Goal: Transaction & Acquisition: Download file/media

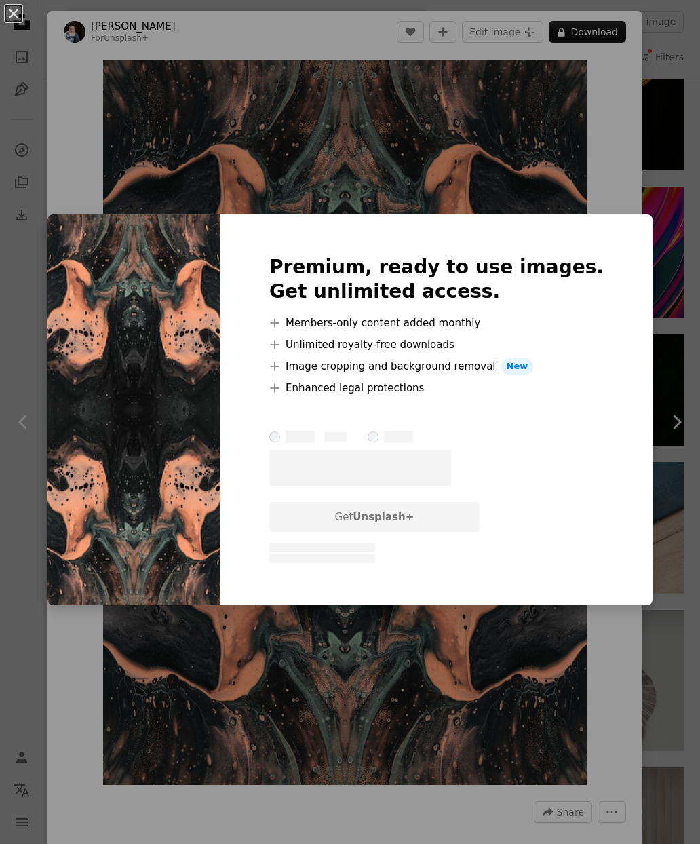
scroll to position [0, 1304]
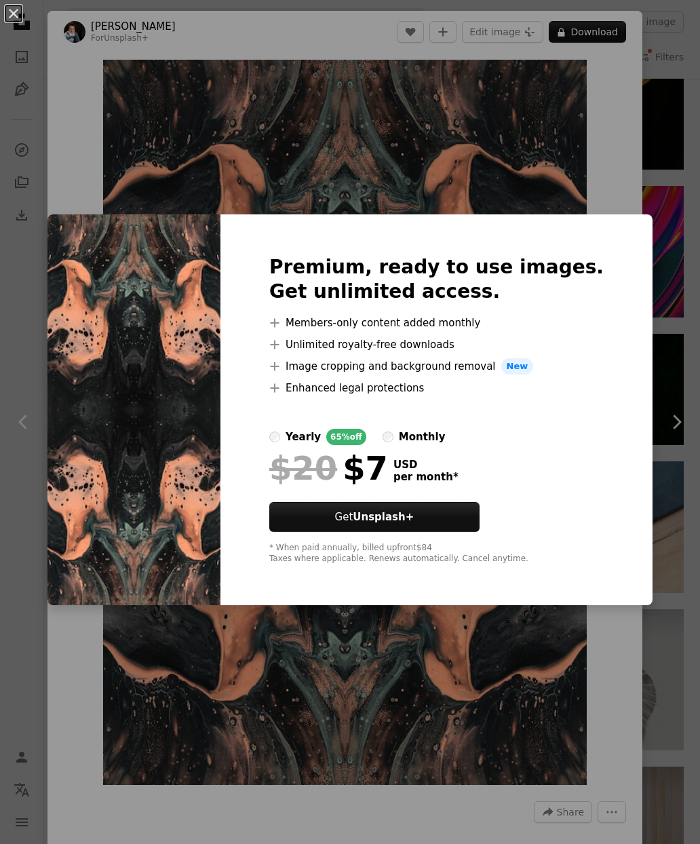
click at [683, 149] on div "An X shape Premium, ready to use images. Get unlimited access. A plus sign Memb…" at bounding box center [350, 422] width 700 height 844
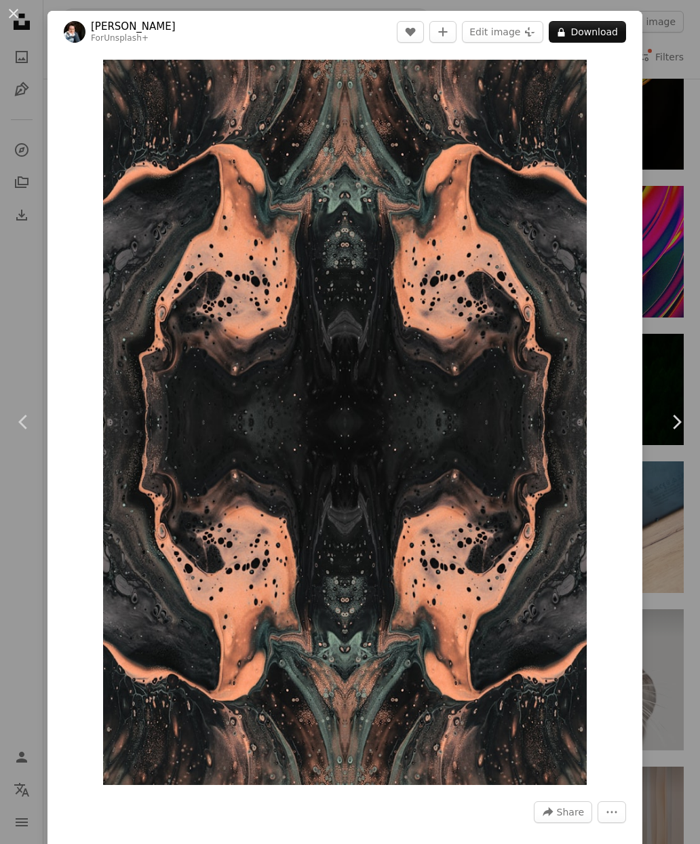
click at [681, 160] on div "An X shape Chevron left Chevron right [PERSON_NAME] For Unsplash+ A heart A plu…" at bounding box center [350, 422] width 700 height 844
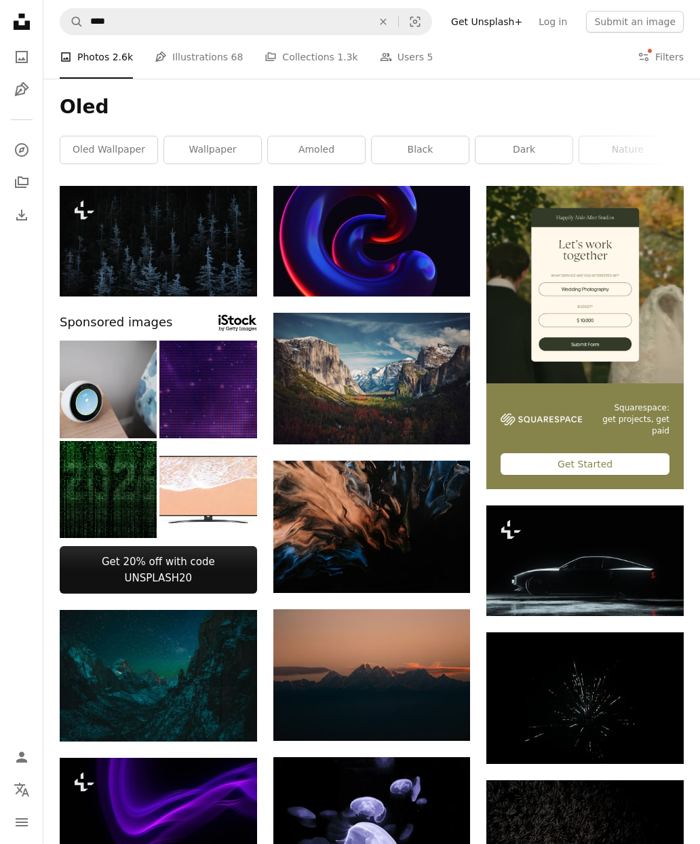
click at [207, 53] on link "Pen Tool Illustrations 68" at bounding box center [199, 56] width 88 height 43
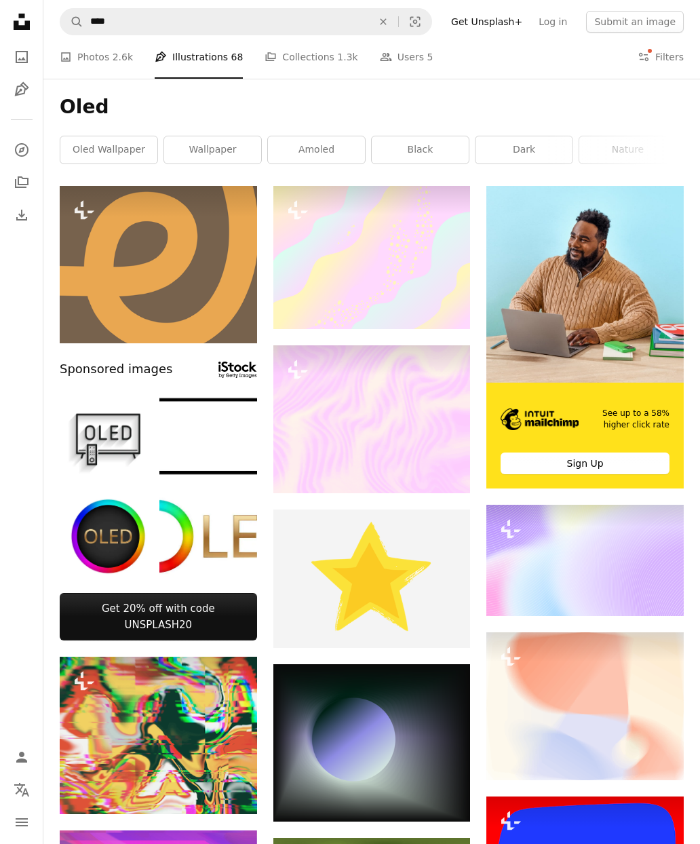
click at [115, 59] on span "2.6k" at bounding box center [123, 57] width 20 height 15
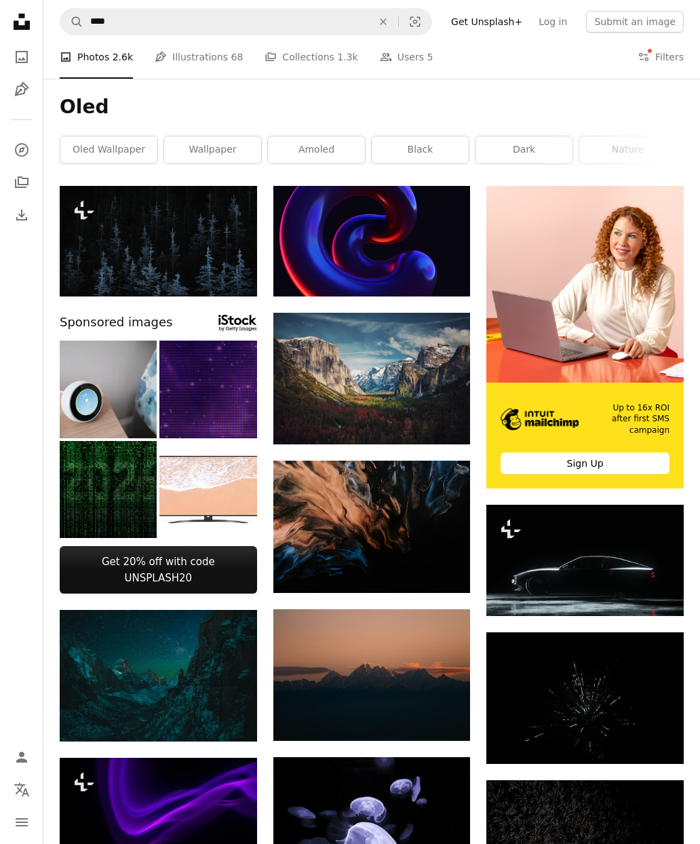
click at [354, 510] on img at bounding box center [373, 527] width 198 height 132
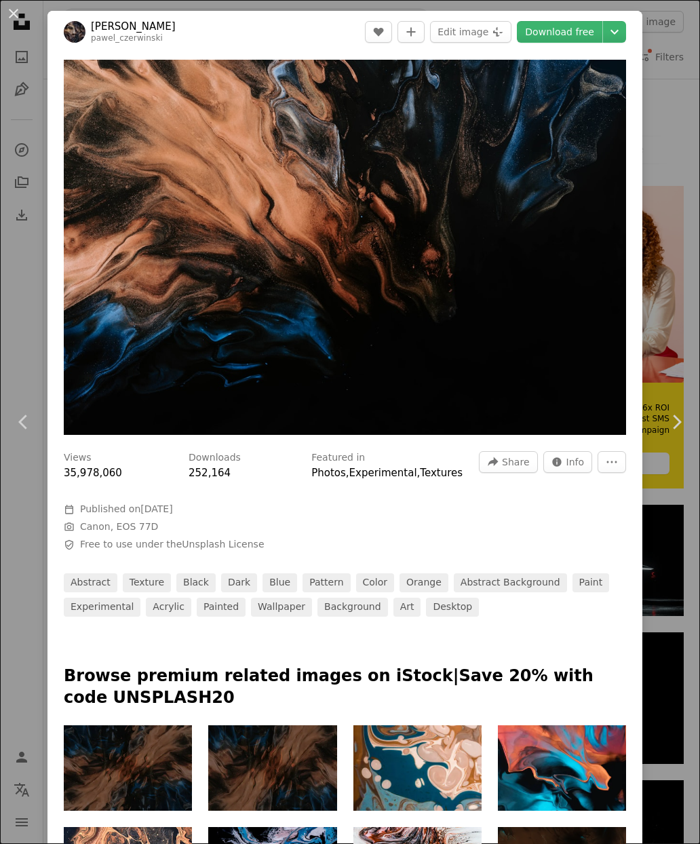
click at [626, 27] on icon "Chevron down" at bounding box center [615, 32] width 22 height 16
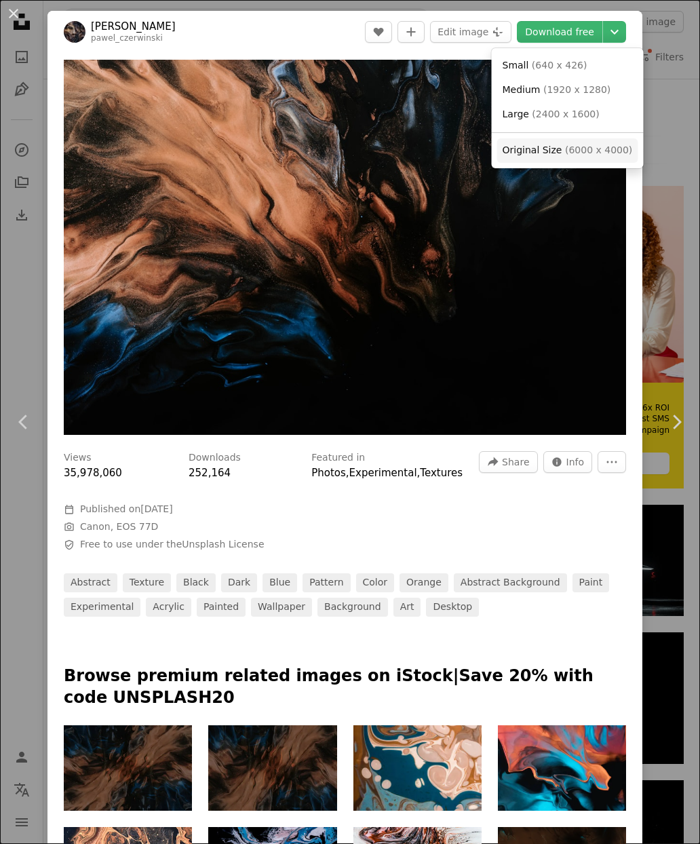
click at [559, 147] on span "Original Size ( 6000 x 4000 )" at bounding box center [568, 151] width 130 height 14
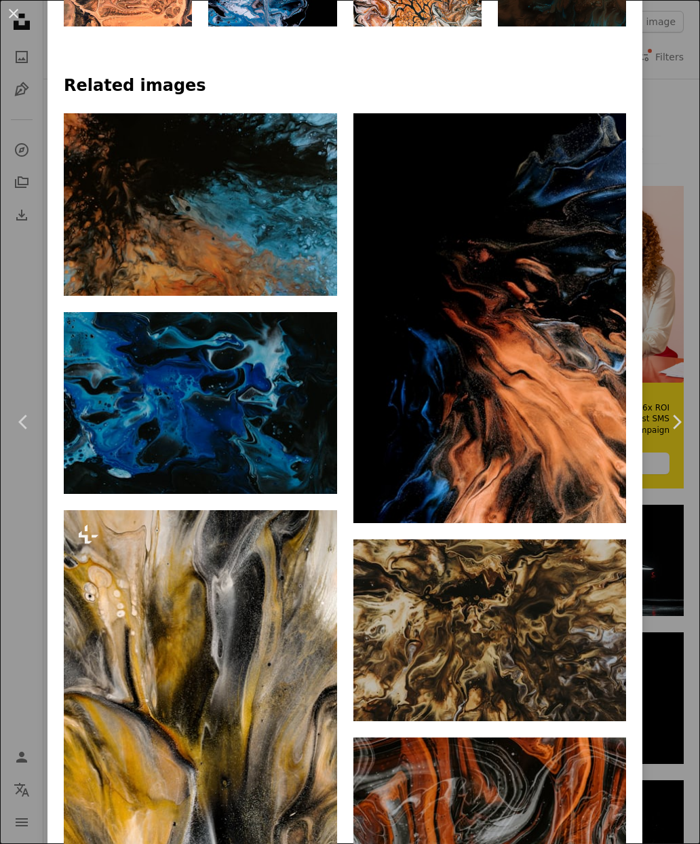
scroll to position [880, 0]
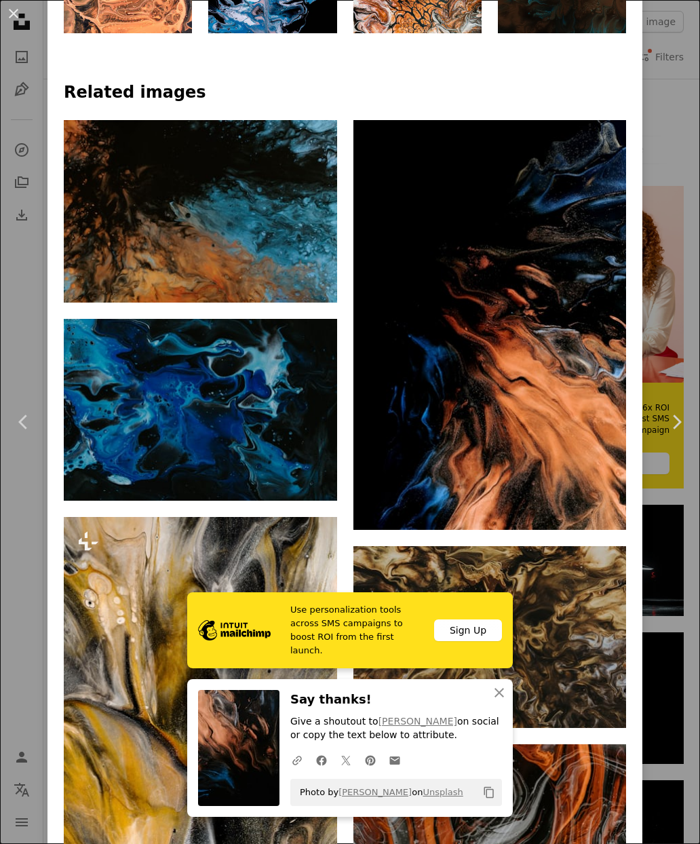
click at [243, 415] on img at bounding box center [201, 410] width 274 height 183
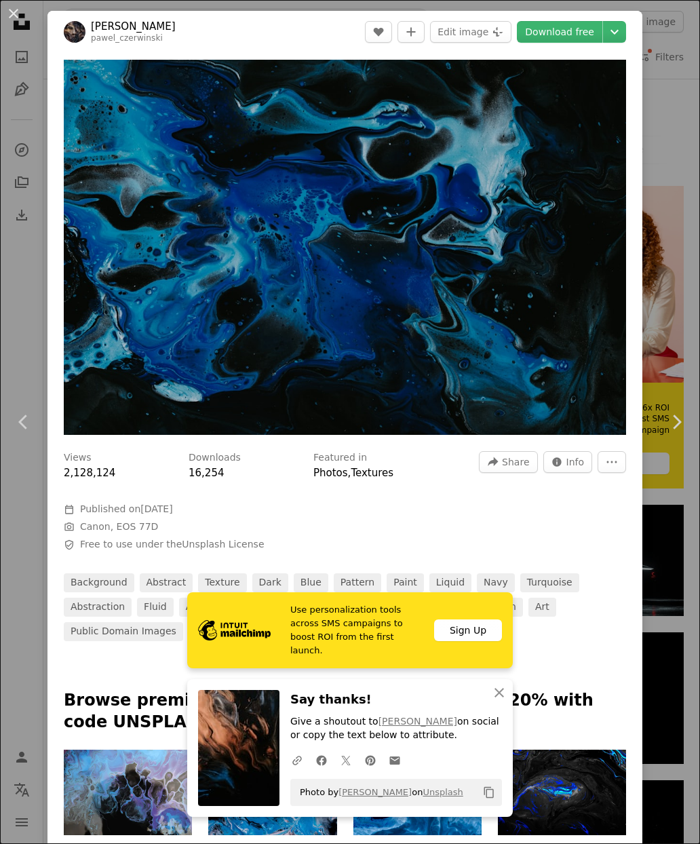
click at [619, 32] on icon "Choose download size" at bounding box center [615, 32] width 8 height 5
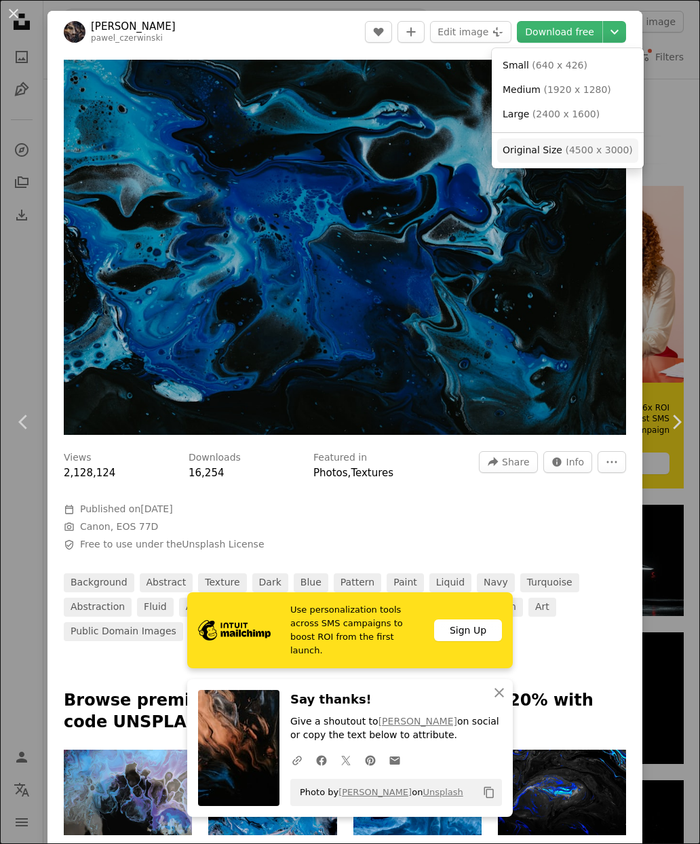
click at [569, 145] on span "( 4500 x 3000 )" at bounding box center [598, 150] width 67 height 11
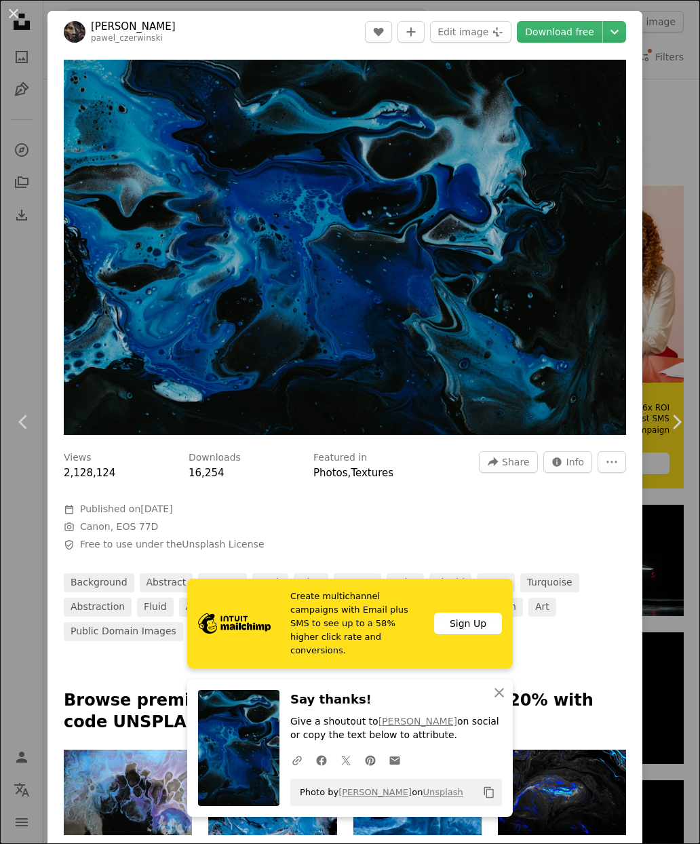
click at [19, 531] on div "An X shape Chevron left Chevron right [PERSON_NAME] pawel_czerwinski A heart A …" at bounding box center [350, 422] width 700 height 844
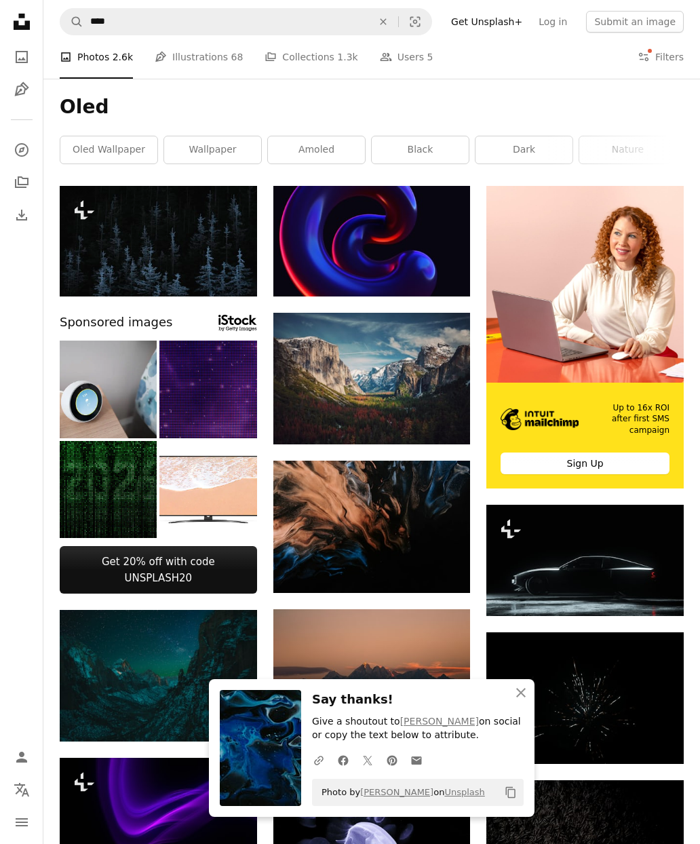
click at [17, 573] on nav "Unsplash logo Unsplash Home A photo Pen Tool A compass A stack of folders Downl…" at bounding box center [21, 422] width 43 height 844
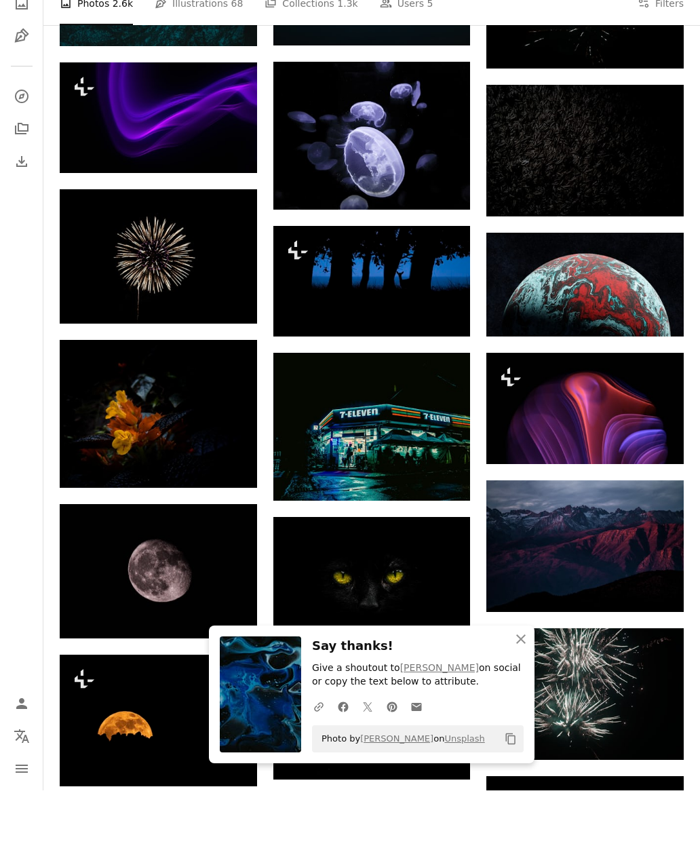
scroll to position [642, 0]
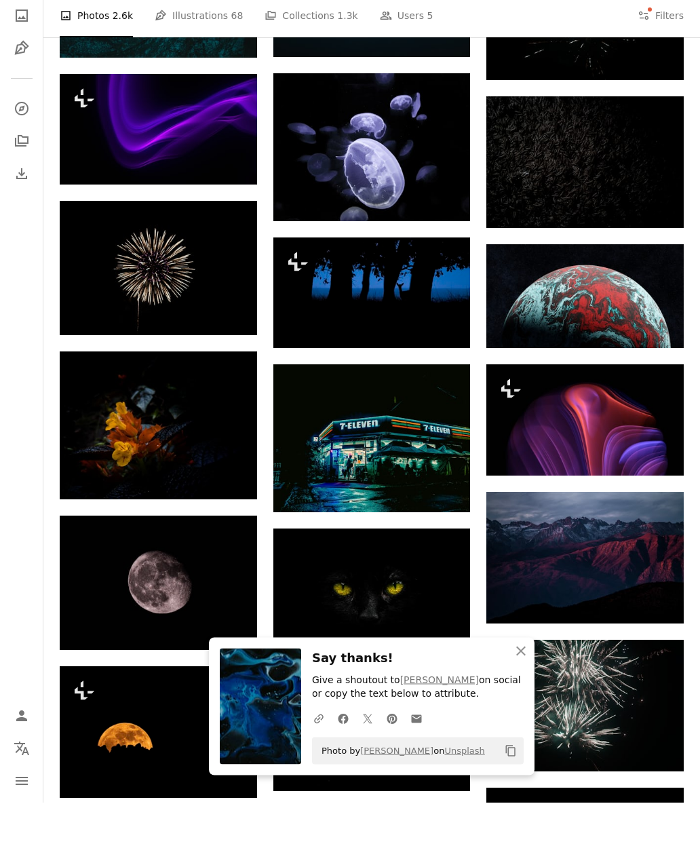
click at [389, 443] on img at bounding box center [373, 481] width 198 height 148
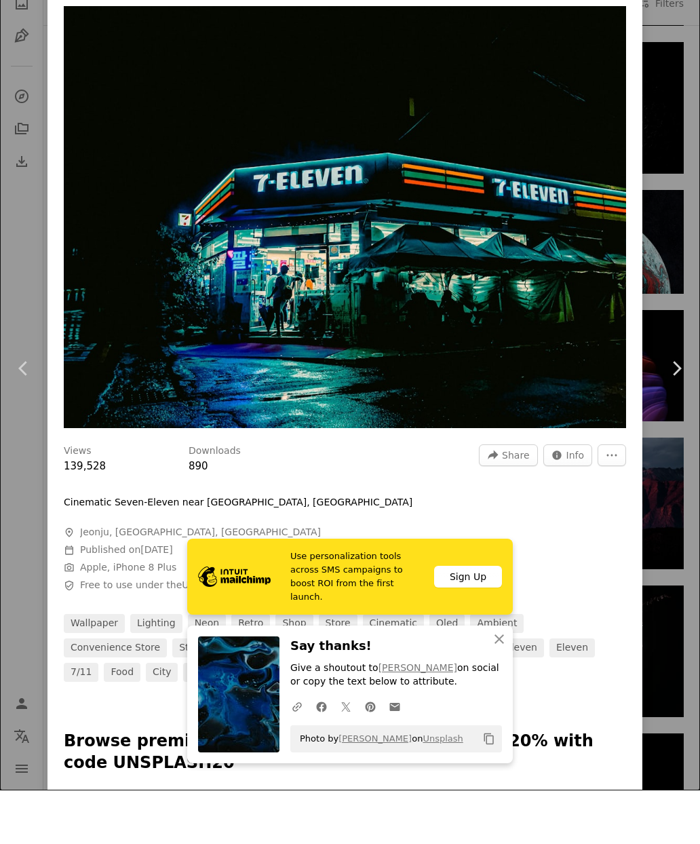
click at [501, 685] on icon "An X shape" at bounding box center [499, 693] width 16 height 16
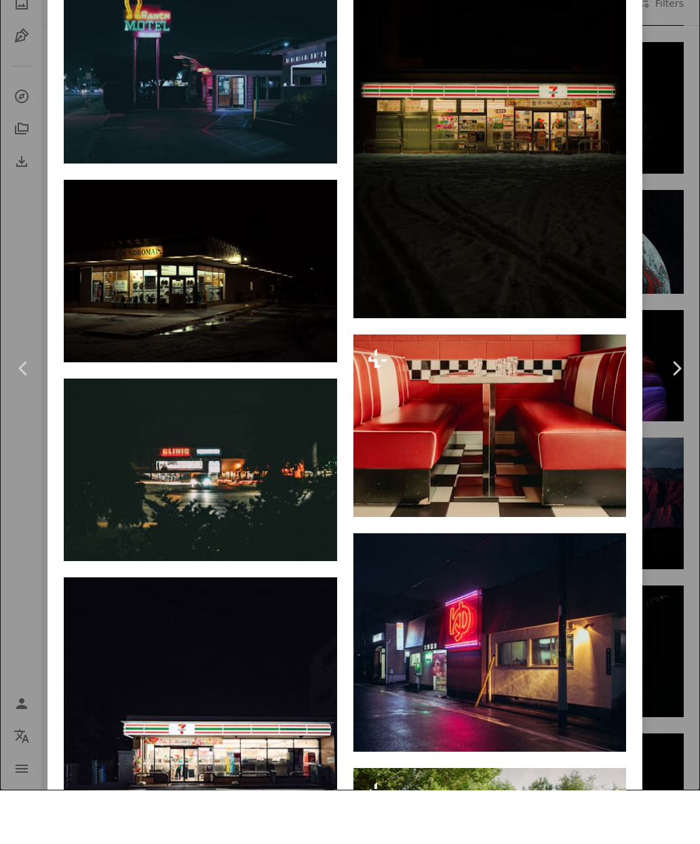
scroll to position [2557, 0]
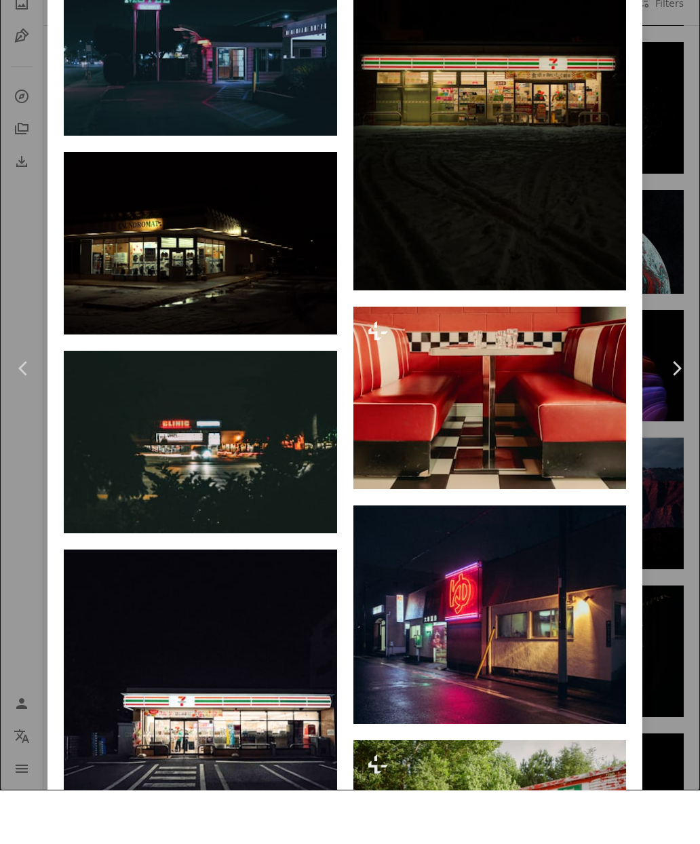
click at [15, 546] on div "An X shape Chevron left Chevron right [PERSON_NAME] tahsinlabib_ A heart A plus…" at bounding box center [350, 422] width 700 height 844
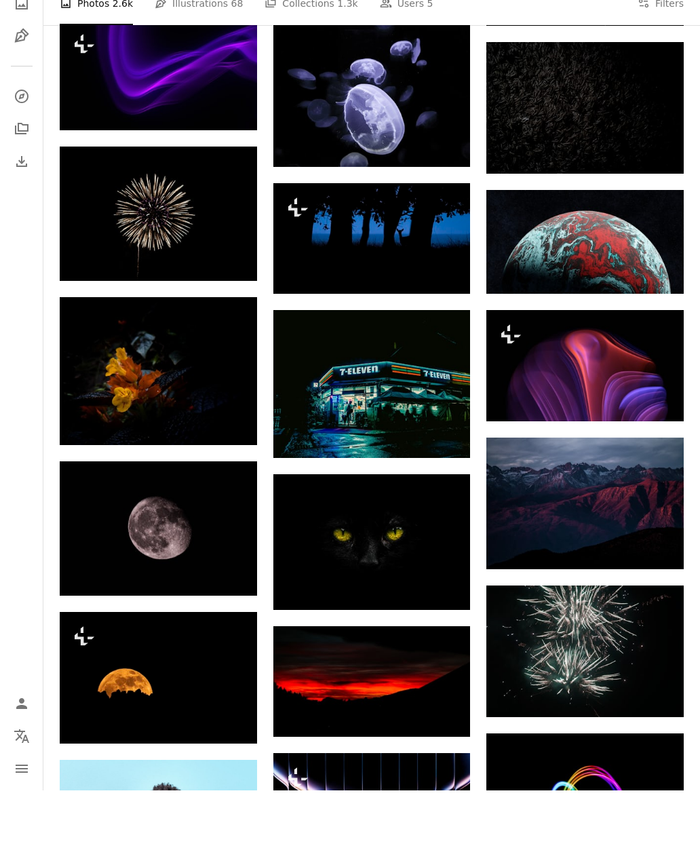
click at [18, 554] on nav "Unsplash logo Unsplash Home A photo Pen Tool A compass A stack of folders Downl…" at bounding box center [21, 422] width 43 height 844
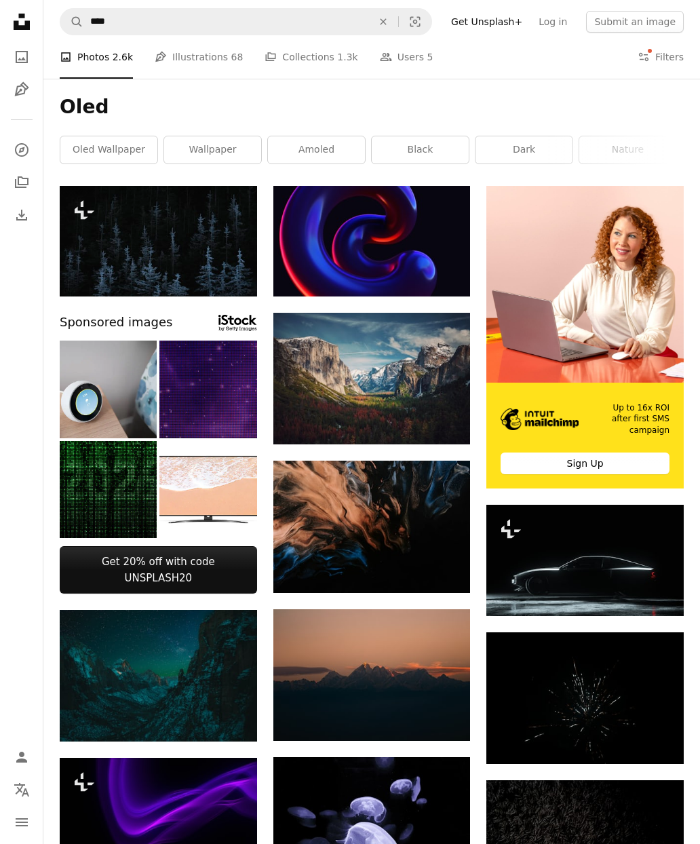
click at [394, 16] on button "An X shape" at bounding box center [384, 22] width 30 height 26
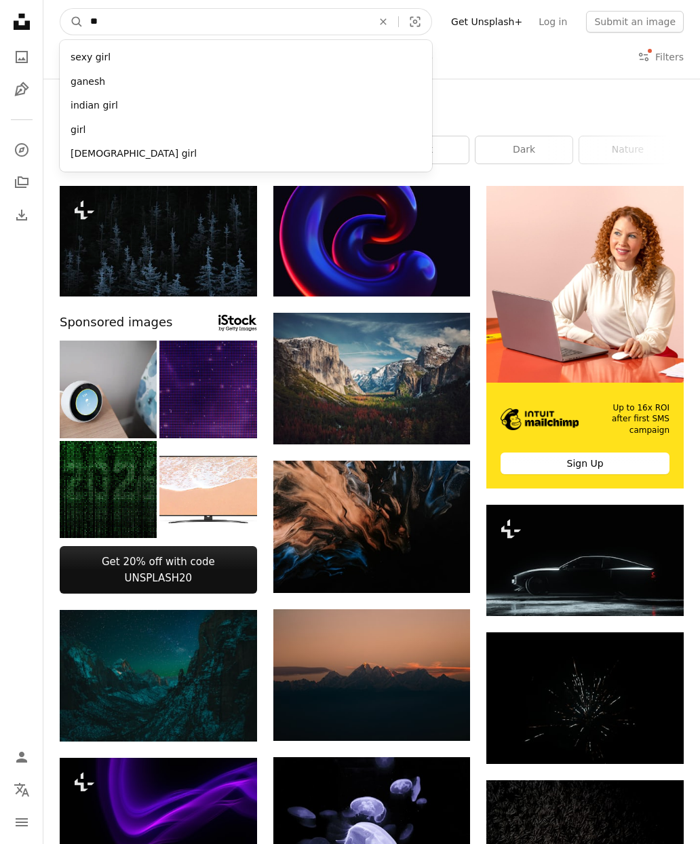
type input "***"
click at [72, 22] on button "A magnifying glass" at bounding box center [71, 22] width 23 height 26
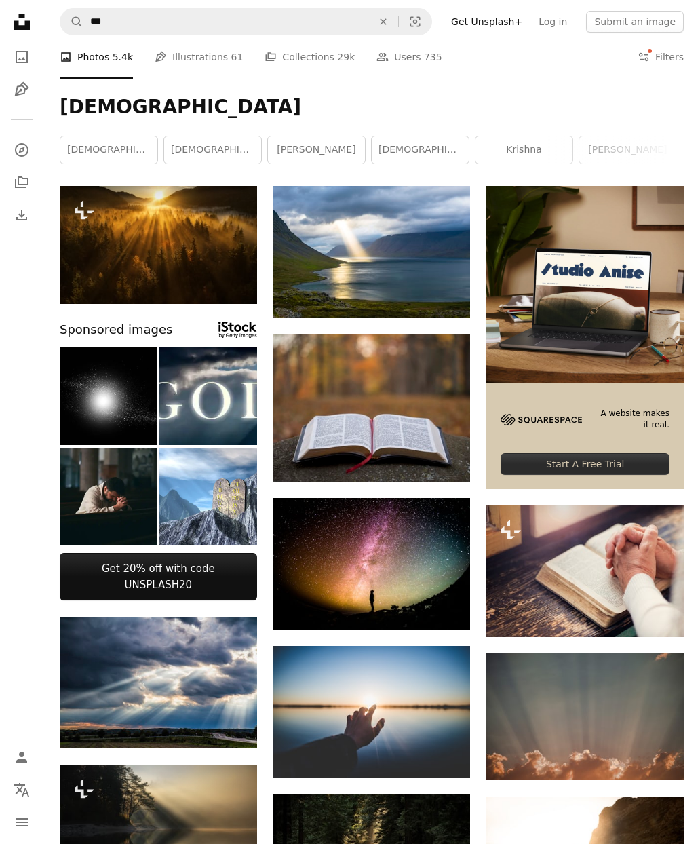
click at [180, 231] on img at bounding box center [159, 245] width 198 height 118
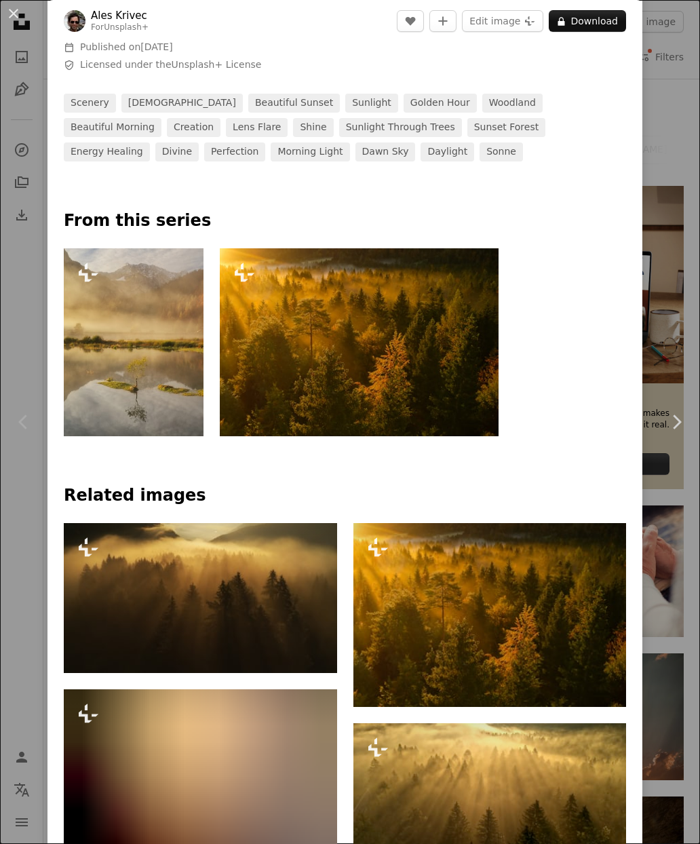
scroll to position [454, 0]
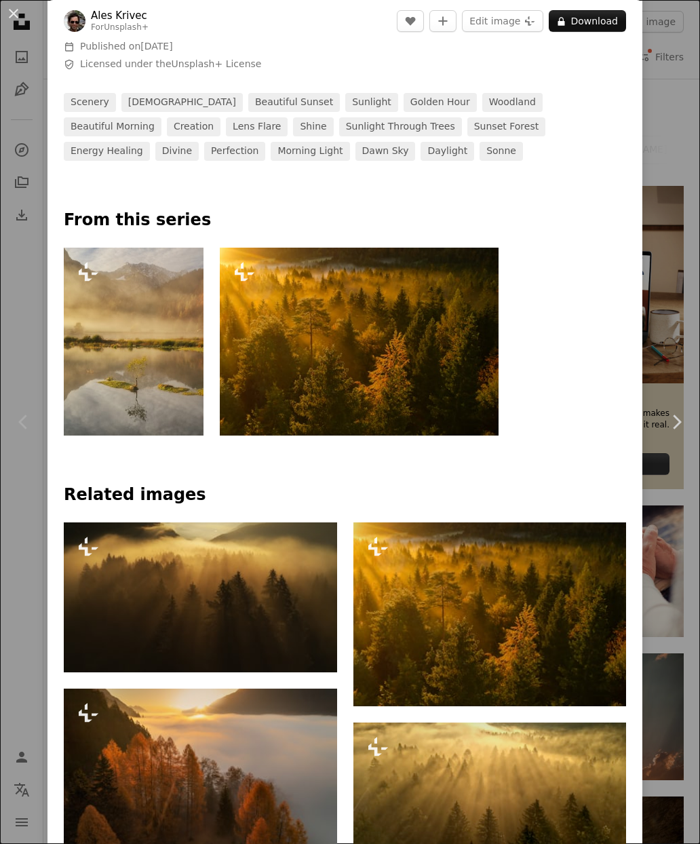
click at [401, 348] on img at bounding box center [360, 342] width 280 height 188
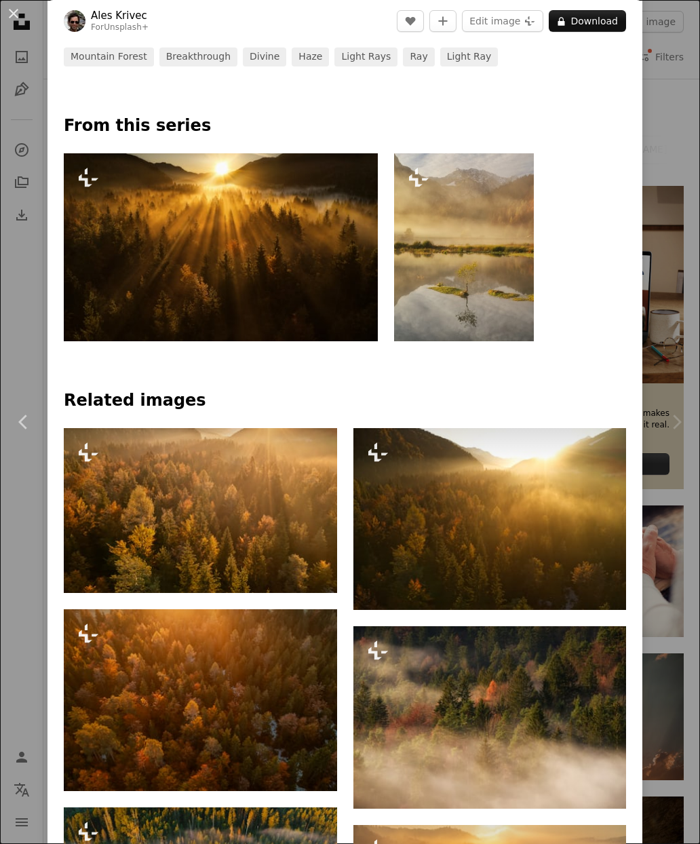
scroll to position [559, 0]
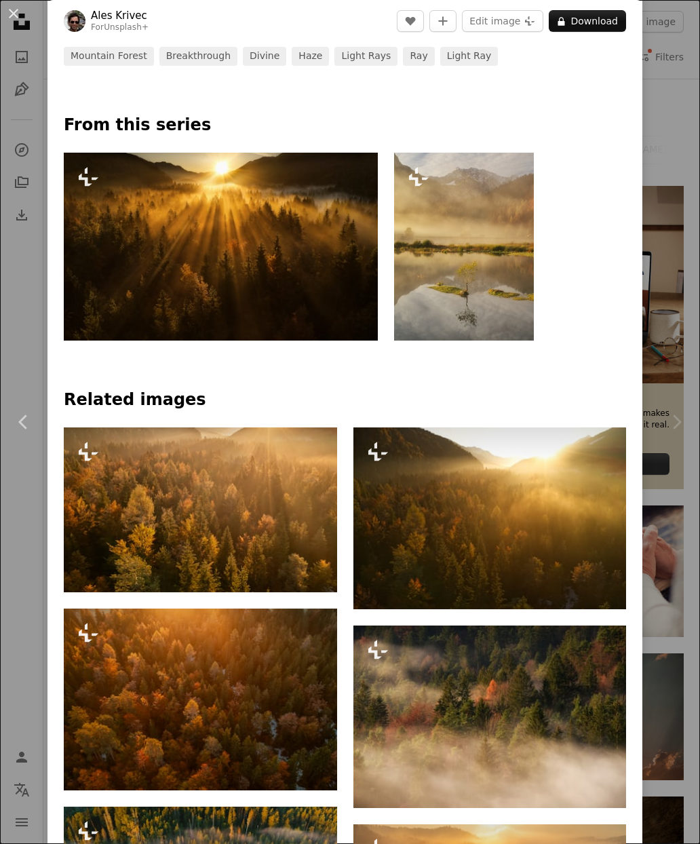
click at [522, 533] on img at bounding box center [491, 519] width 274 height 183
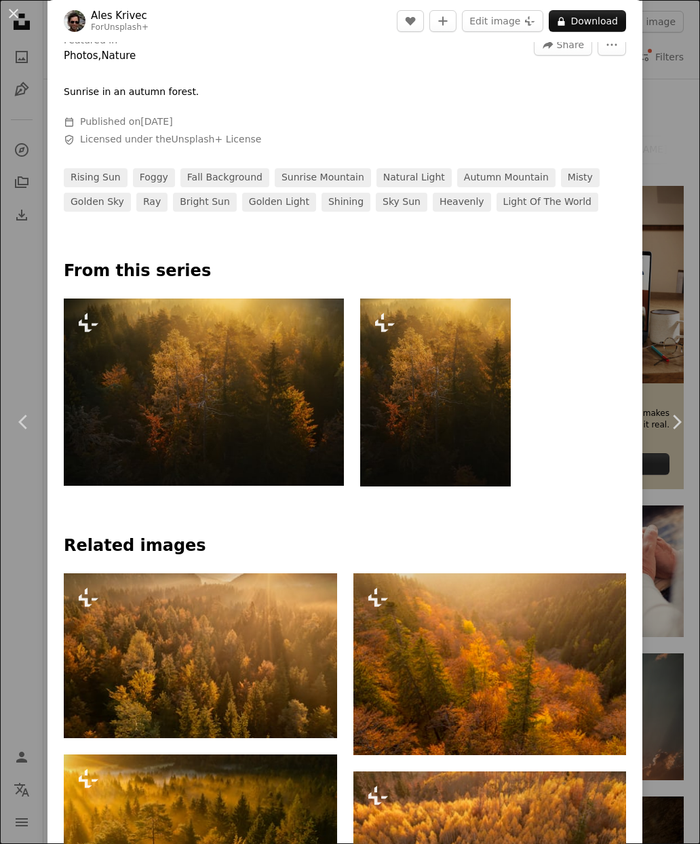
scroll to position [536, 0]
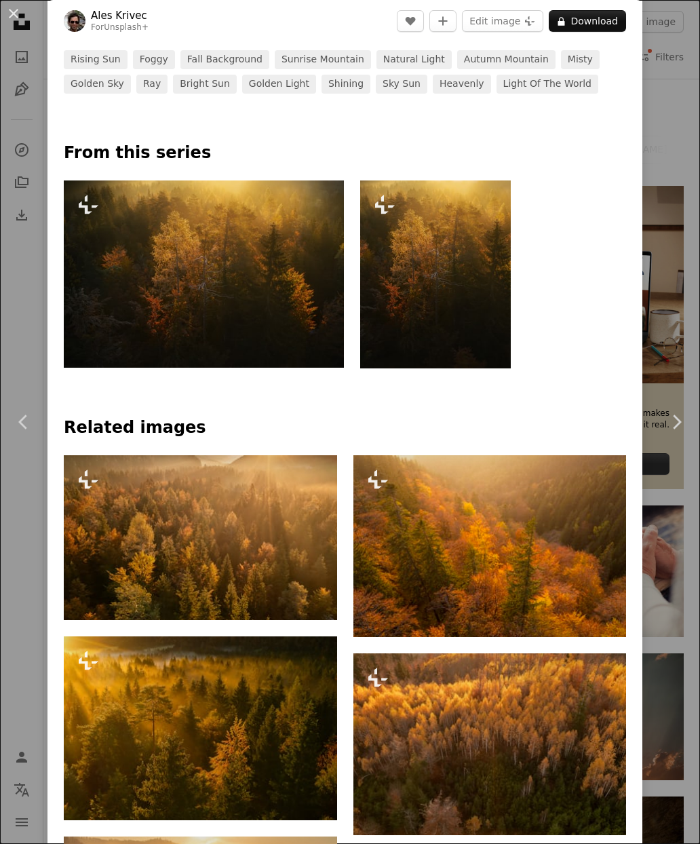
click at [25, 559] on div "An X shape Chevron left Chevron right Ales Krivec For Unsplash+ A heart A plus …" at bounding box center [350, 422] width 700 height 844
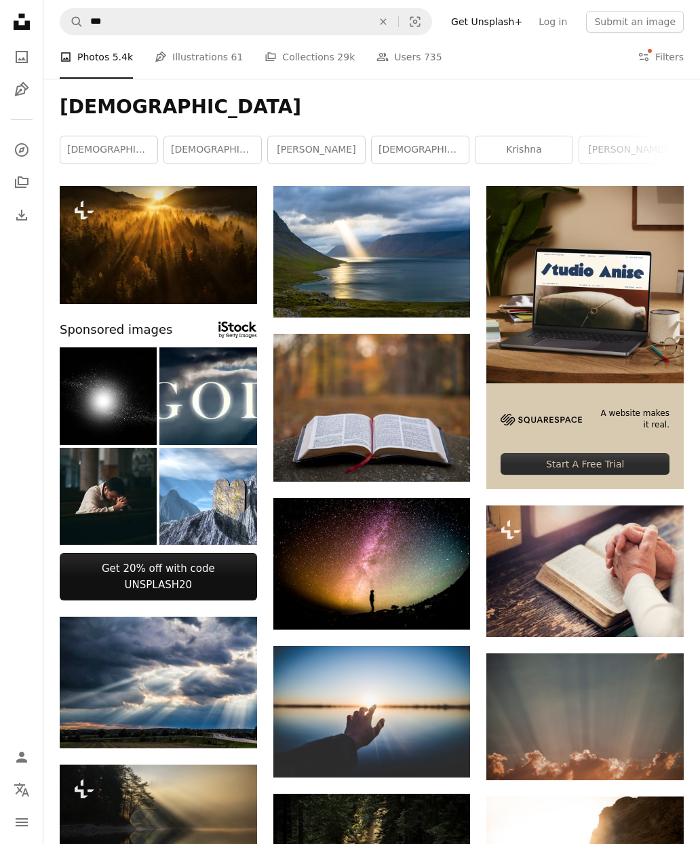
click at [138, 238] on img at bounding box center [159, 245] width 198 height 118
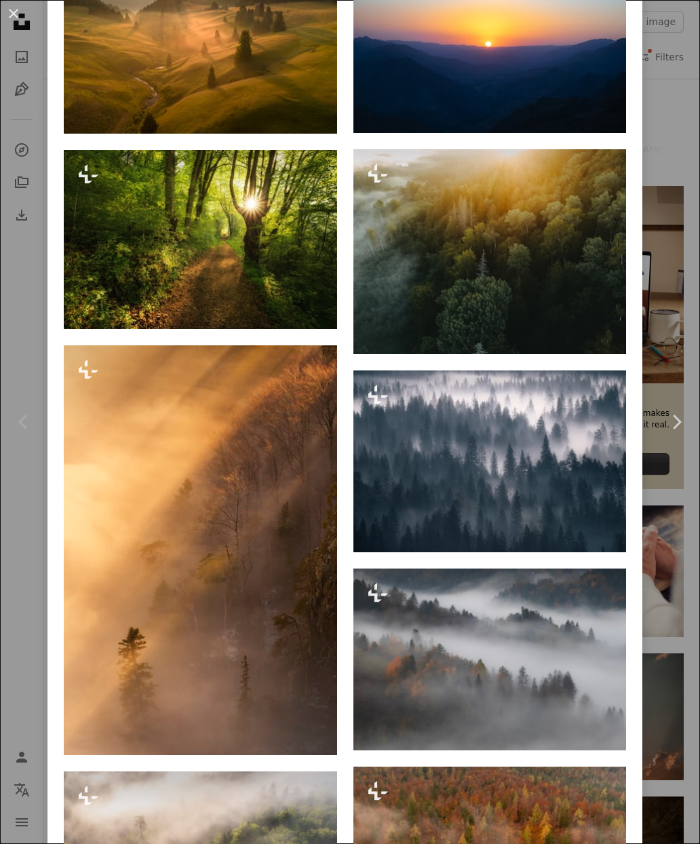
scroll to position [8640, 0]
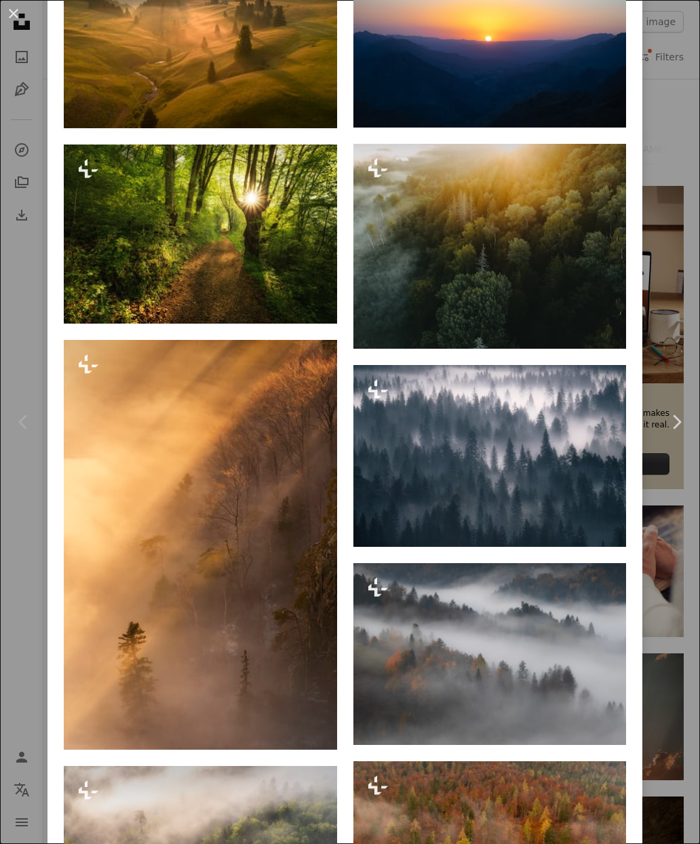
click at [532, 349] on img at bounding box center [491, 246] width 274 height 205
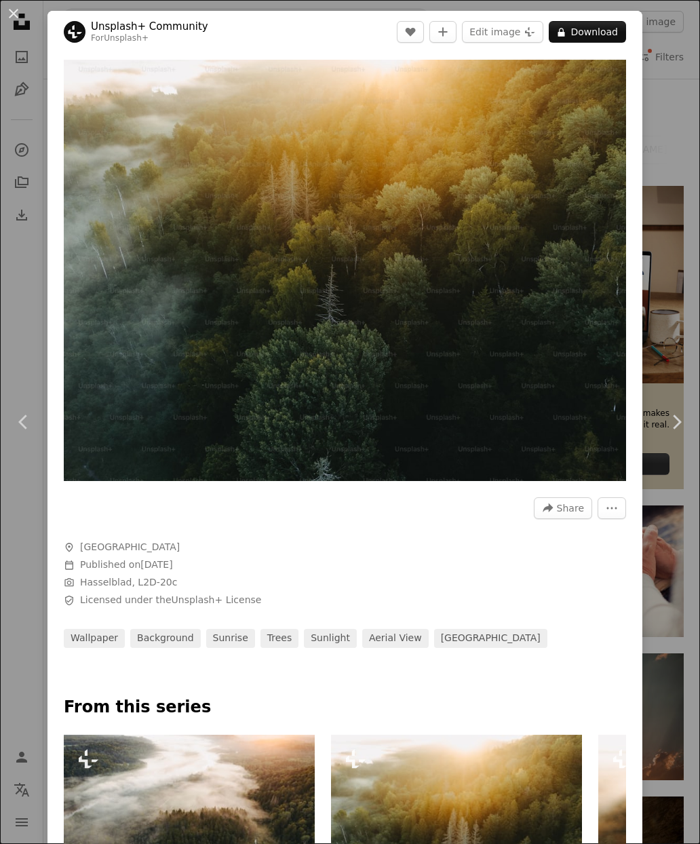
click at [18, 568] on div "An X shape Chevron left Chevron right Unsplash+ Community For Unsplash+ A heart…" at bounding box center [350, 422] width 700 height 844
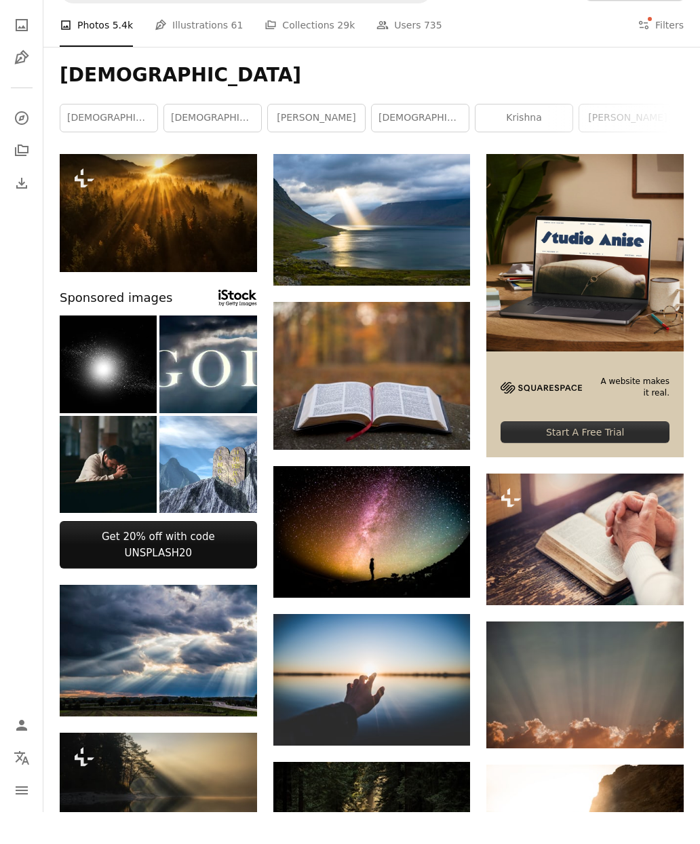
click at [162, 212] on img at bounding box center [159, 245] width 198 height 118
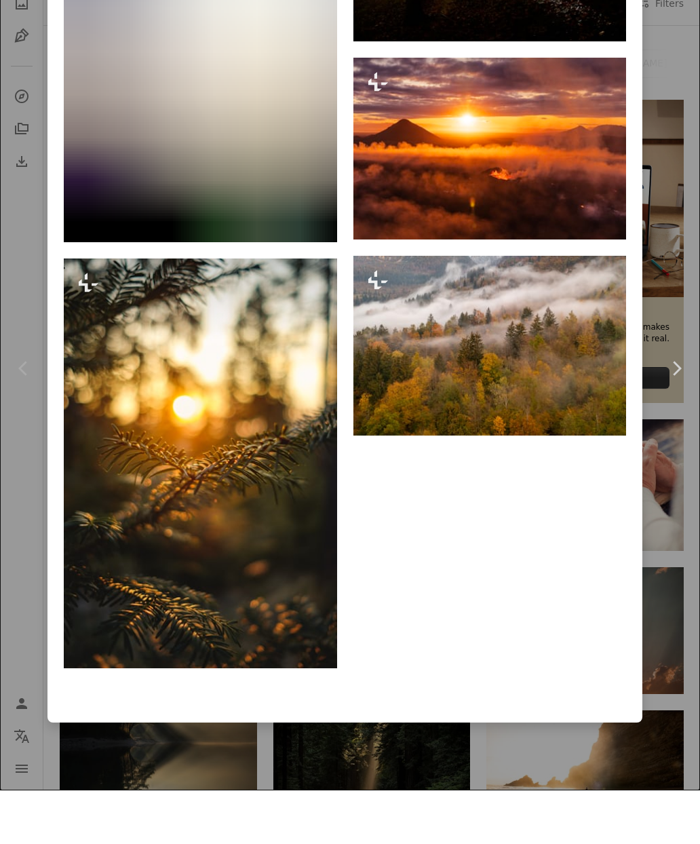
scroll to position [14588, 0]
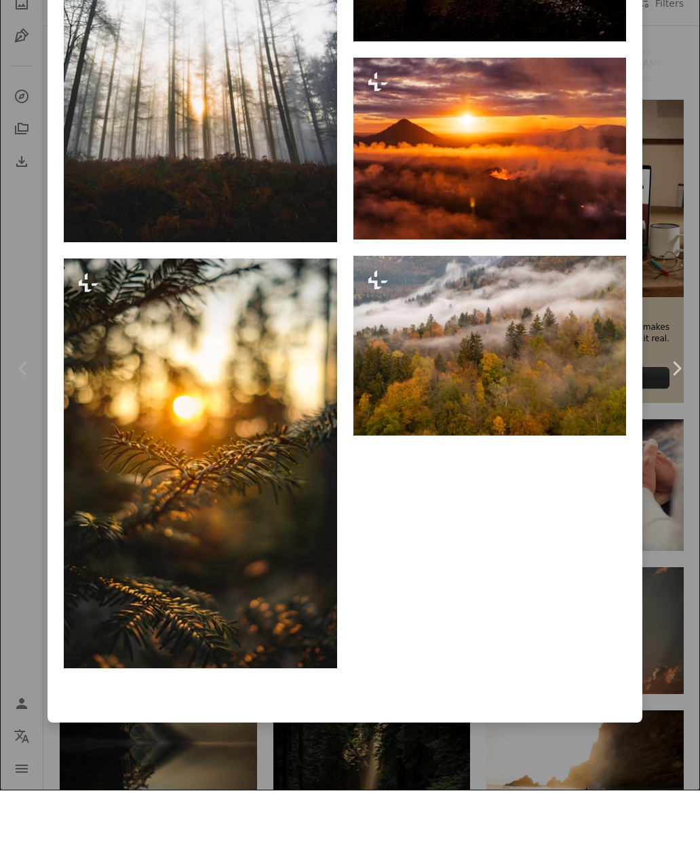
click at [22, 581] on div "An X shape Chevron left Chevron right Ales Krivec For Unsplash+ A heart A plus …" at bounding box center [350, 422] width 700 height 844
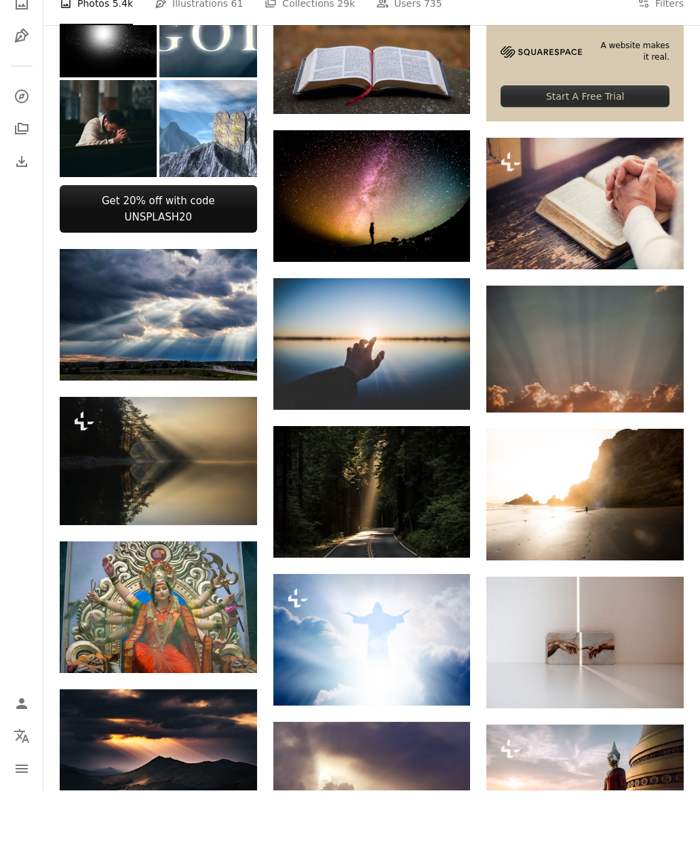
scroll to position [331, 0]
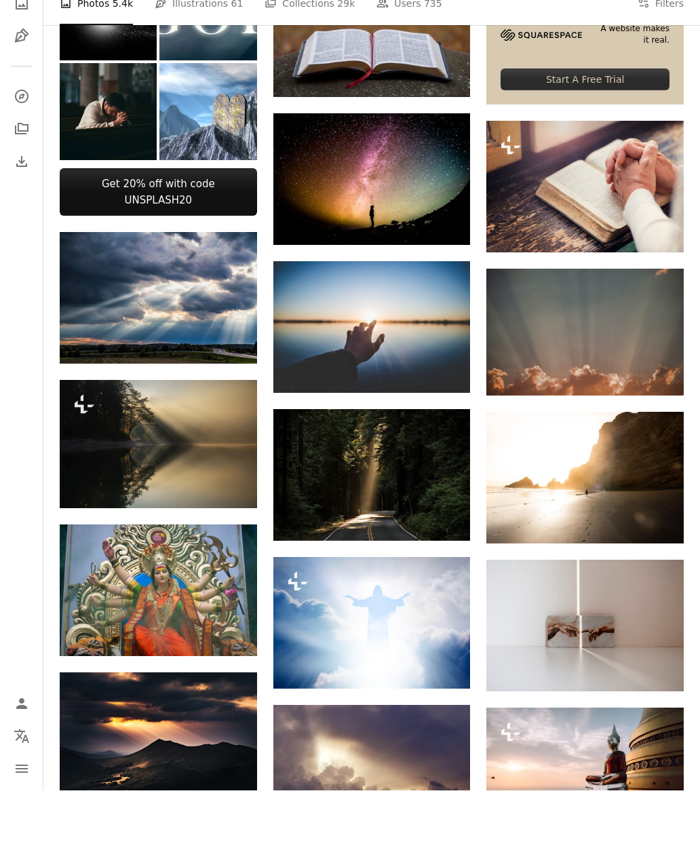
click at [115, 437] on img at bounding box center [159, 498] width 198 height 128
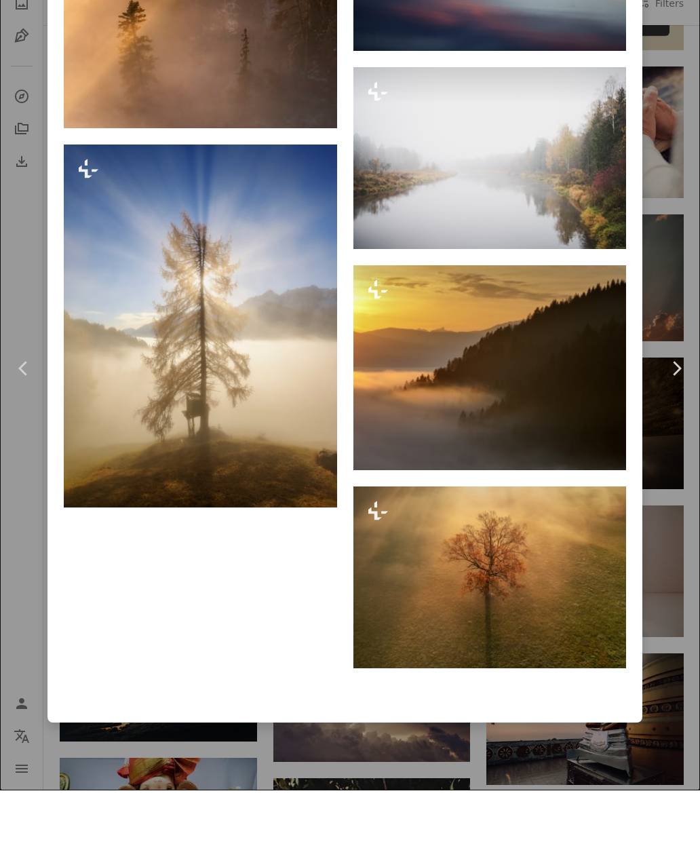
scroll to position [4253, 0]
click at [11, 552] on div "An X shape Chevron left Chevron right Ales Krivec For Unsplash+ A heart A plus …" at bounding box center [350, 422] width 700 height 844
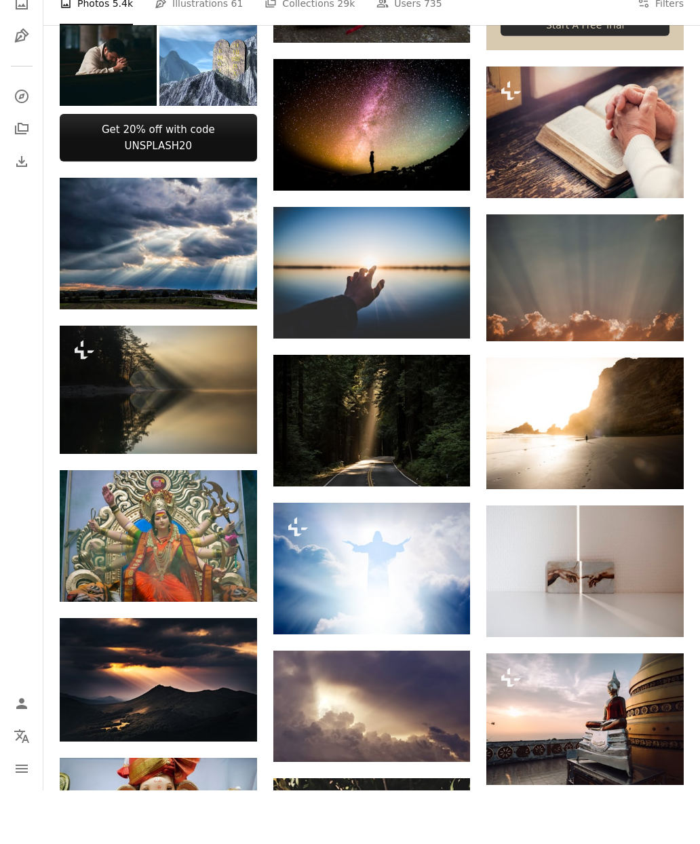
scroll to position [386, 0]
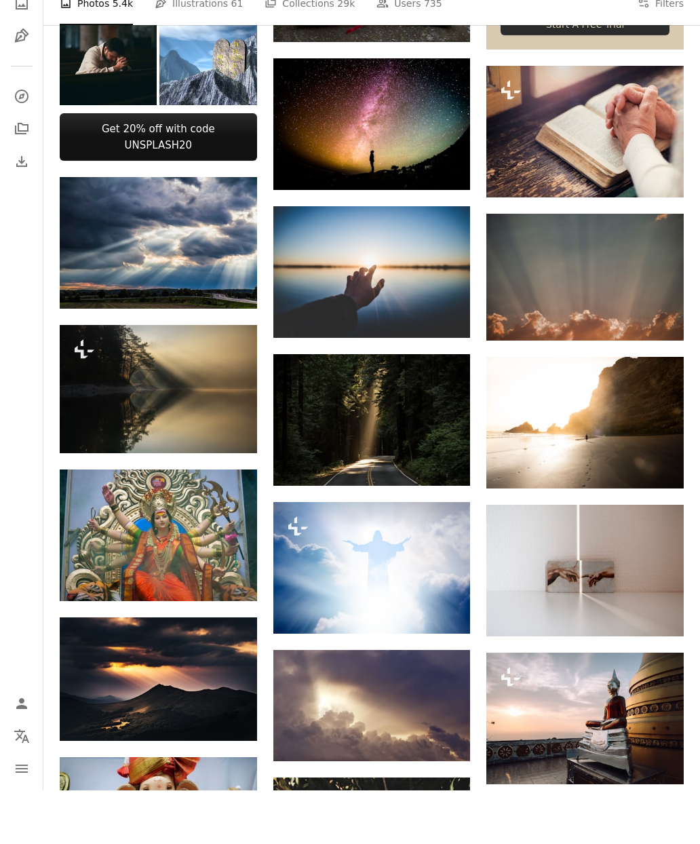
click at [375, 422] on img at bounding box center [373, 474] width 198 height 132
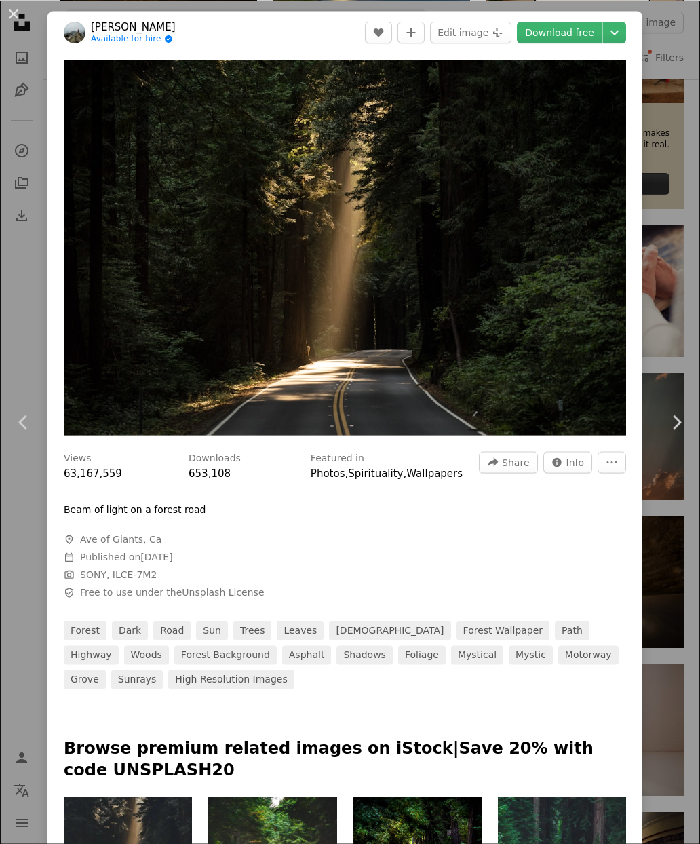
click at [619, 31] on icon "Choose download size" at bounding box center [615, 32] width 8 height 5
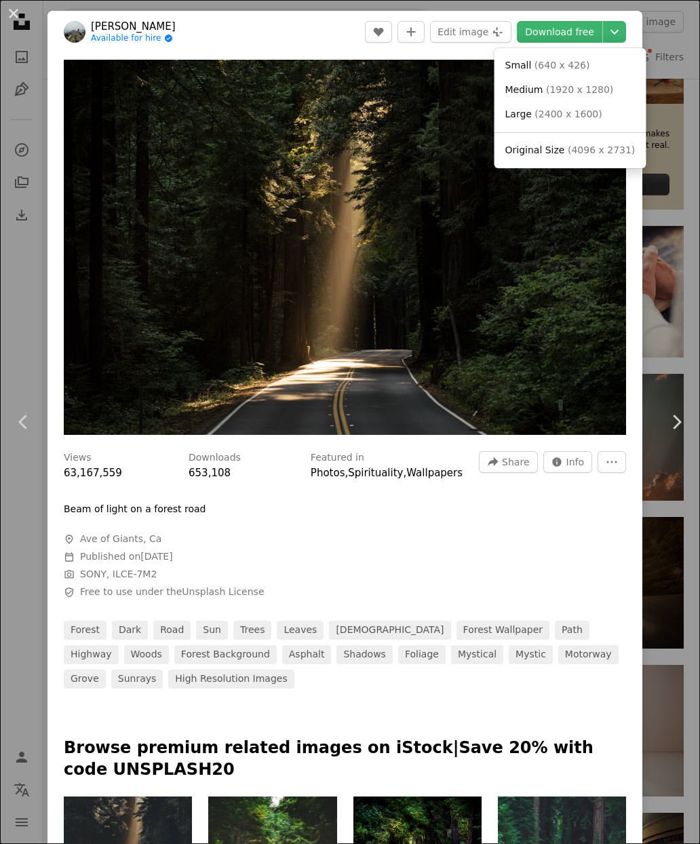
click at [568, 145] on span "( 4096 x 2731 )" at bounding box center [601, 150] width 67 height 11
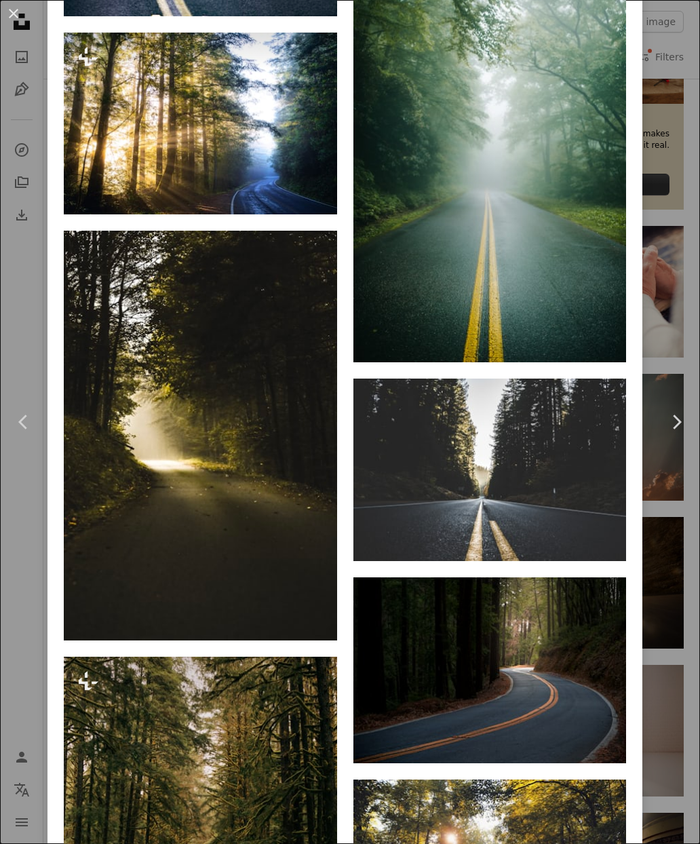
scroll to position [2336, 0]
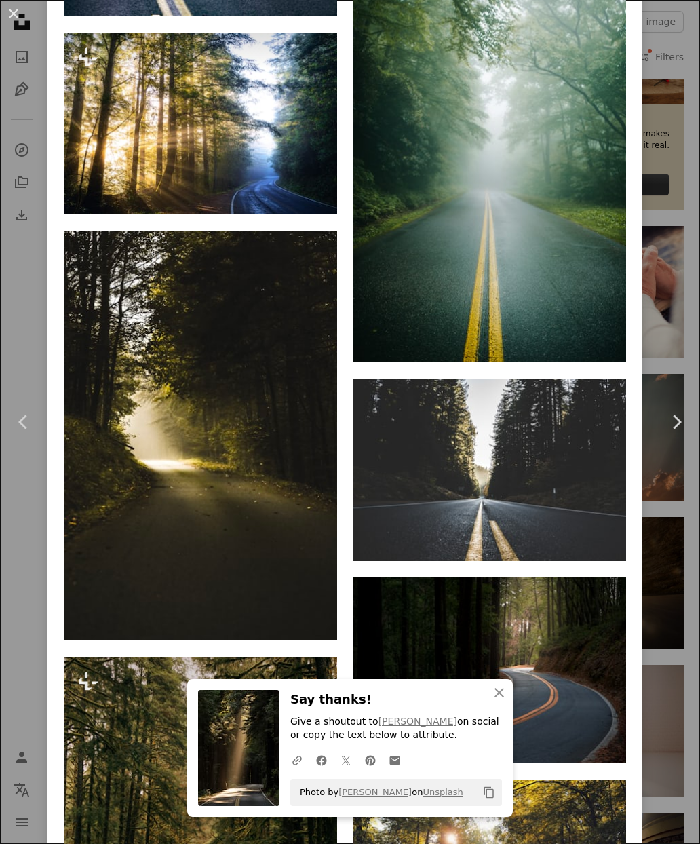
click at [16, 549] on div "An X shape Chevron left Chevron right [PERSON_NAME] Available for hire A checkm…" at bounding box center [350, 422] width 700 height 844
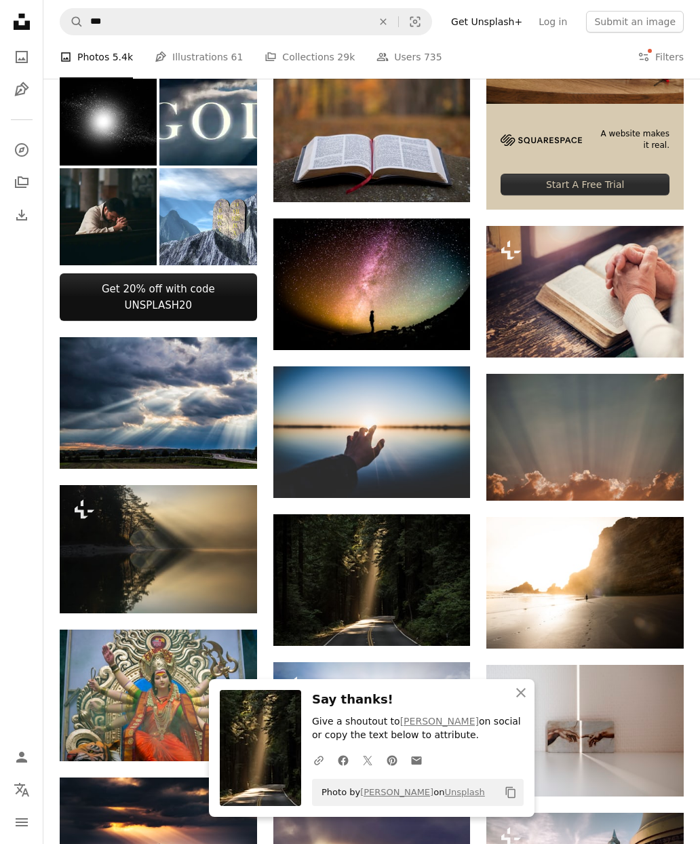
scroll to position [386, 0]
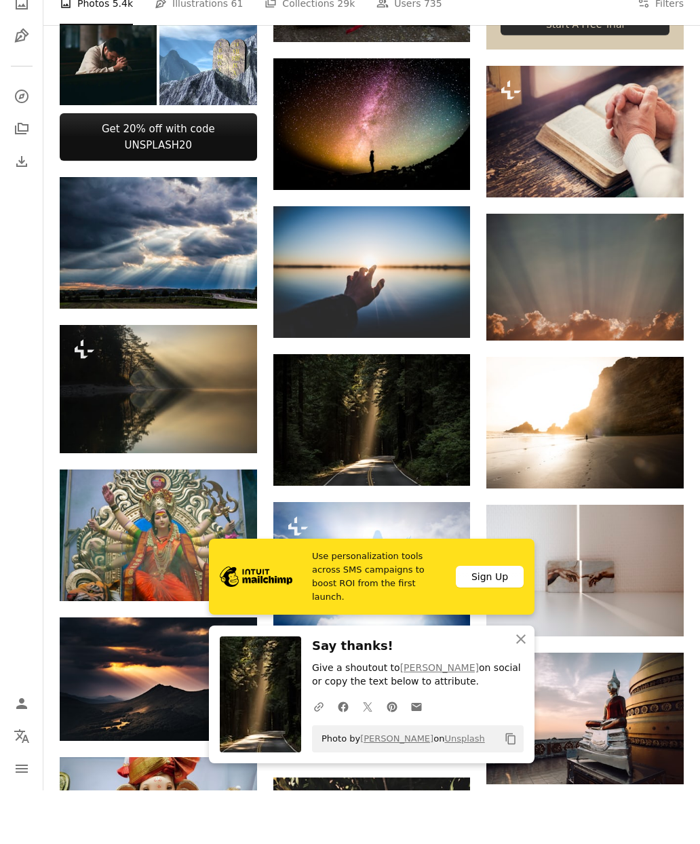
click at [16, 560] on nav "Unsplash logo Unsplash Home A photo Pen Tool A compass A stack of folders Downl…" at bounding box center [21, 422] width 43 height 844
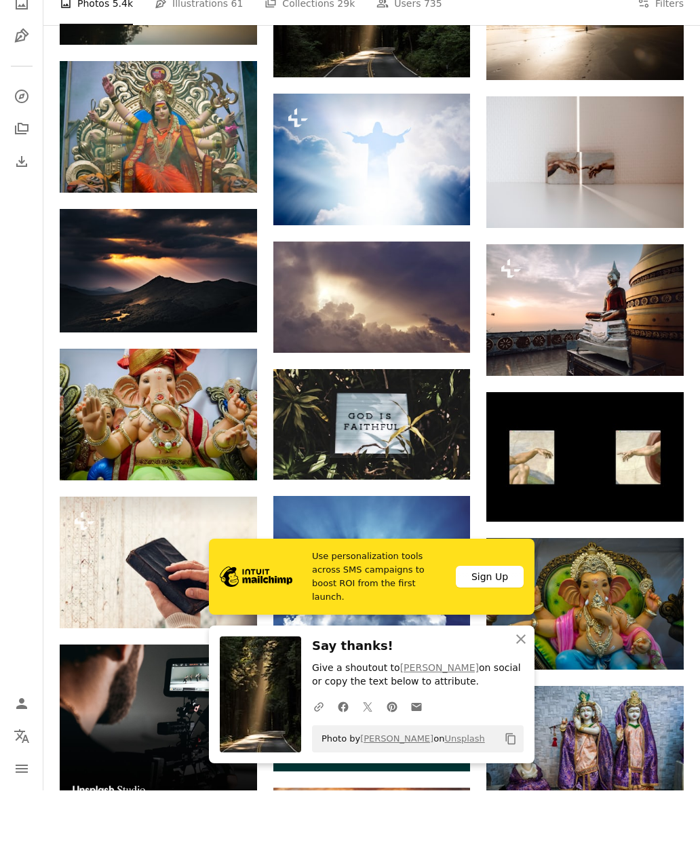
scroll to position [844, 0]
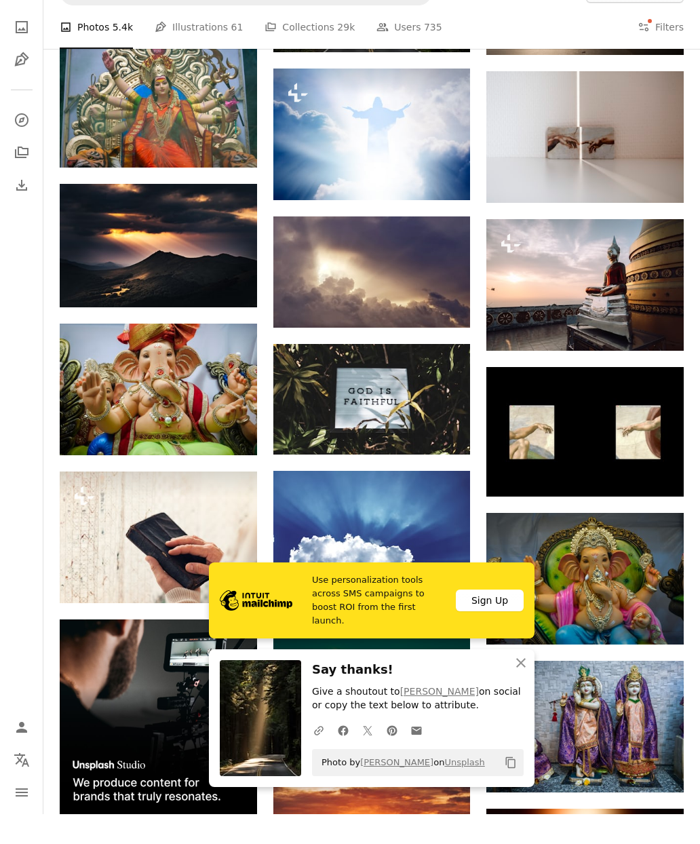
click at [523, 701] on icon "An X shape" at bounding box center [521, 693] width 16 height 16
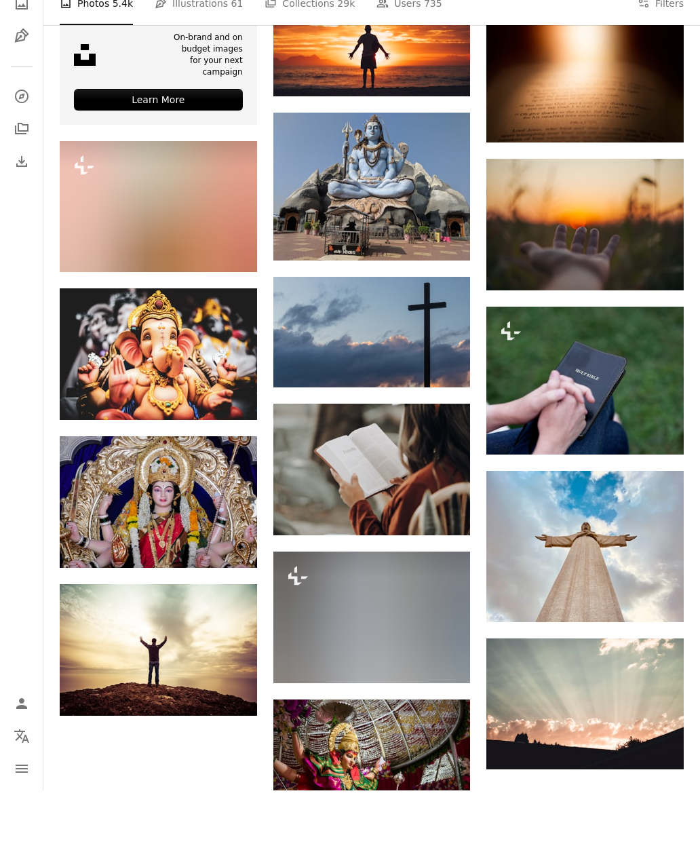
scroll to position [1659, 0]
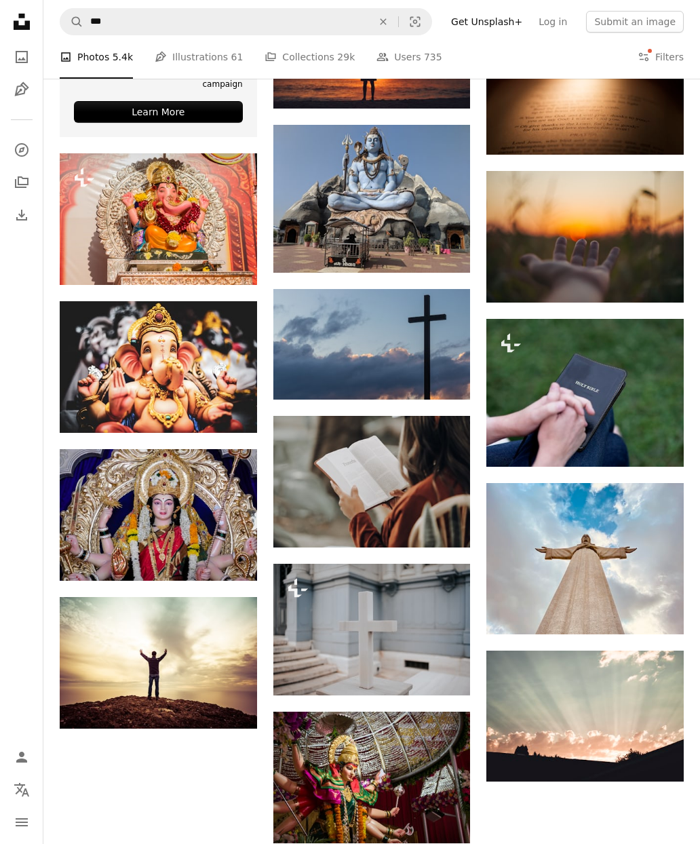
click at [355, 345] on img at bounding box center [373, 344] width 198 height 111
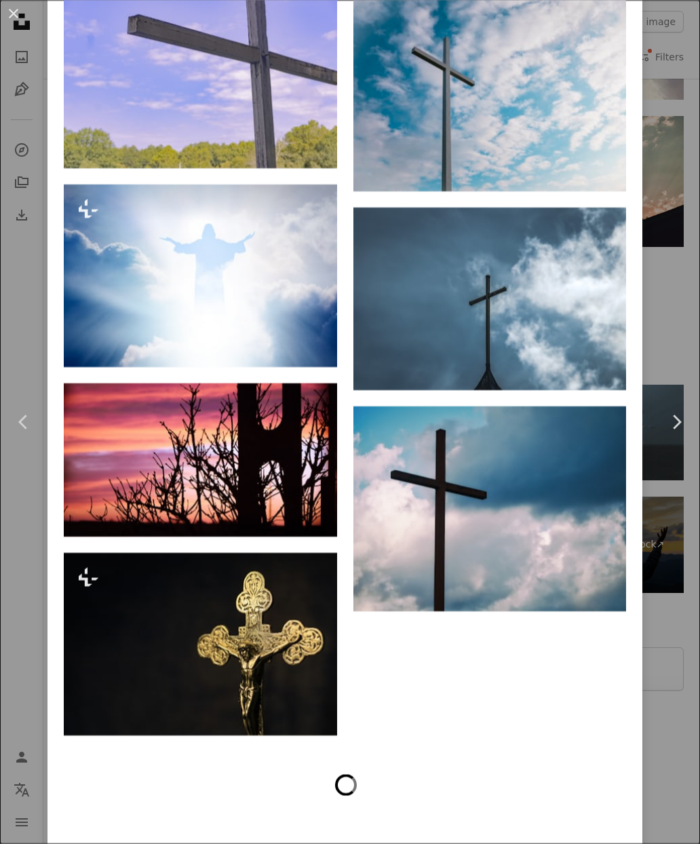
scroll to position [5661, 0]
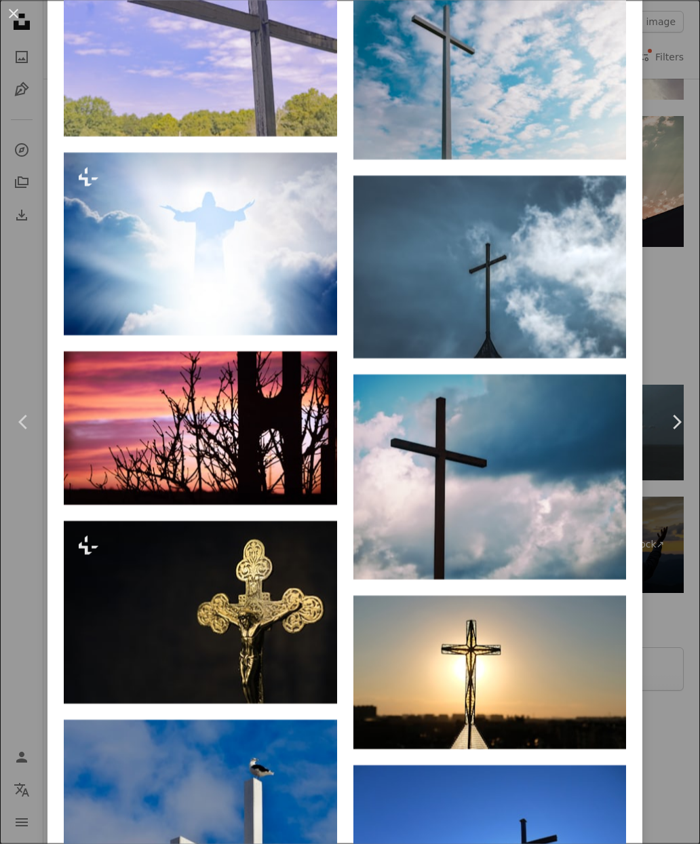
click at [11, 607] on div "An X shape Chevron left Chevron right [PERSON_NAME] greg_rosenke A heart A plus…" at bounding box center [350, 422] width 700 height 844
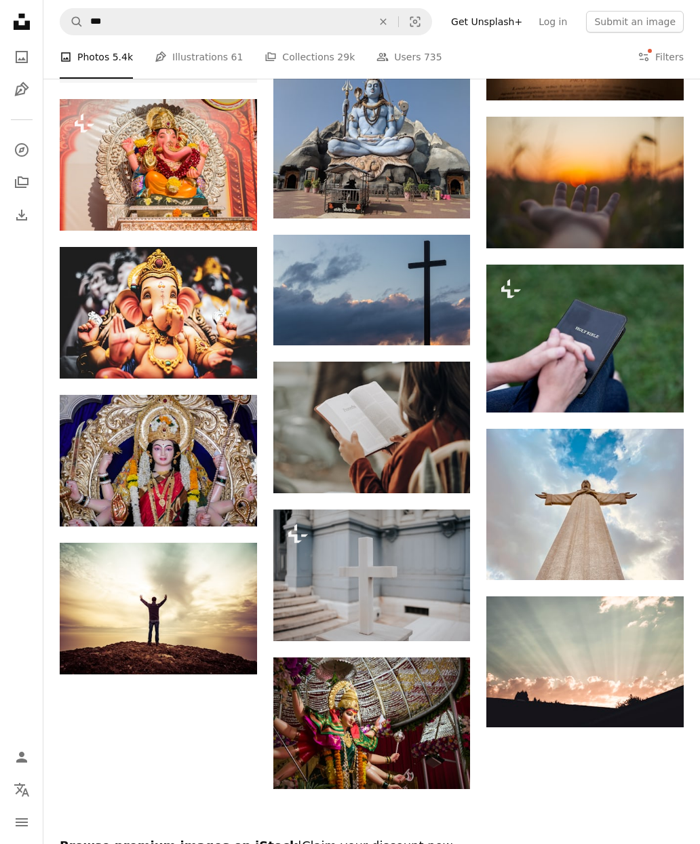
click at [11, 552] on nav "Unsplash logo Unsplash Home A photo Pen Tool A compass A stack of folders Downl…" at bounding box center [21, 422] width 43 height 844
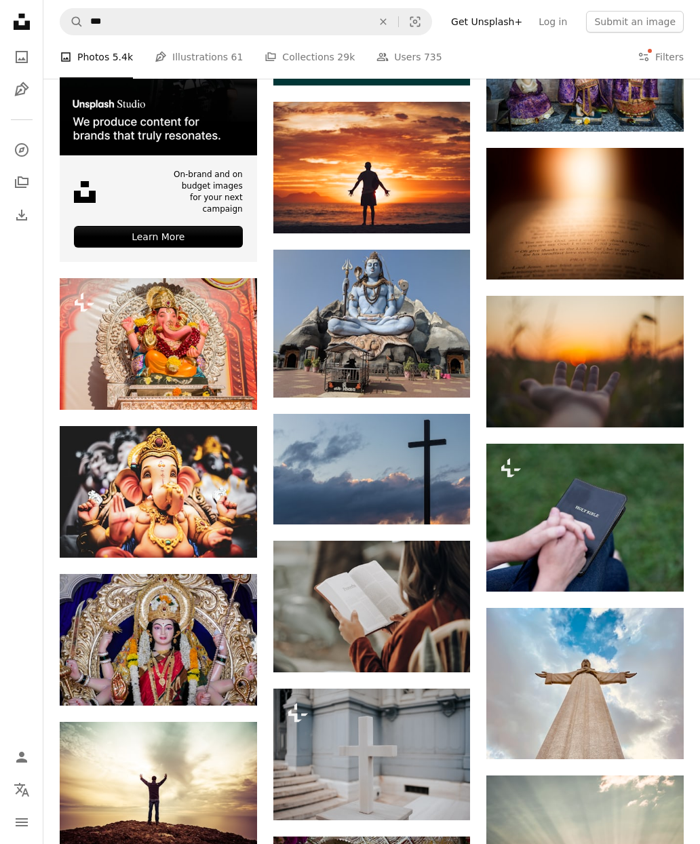
scroll to position [1449, 0]
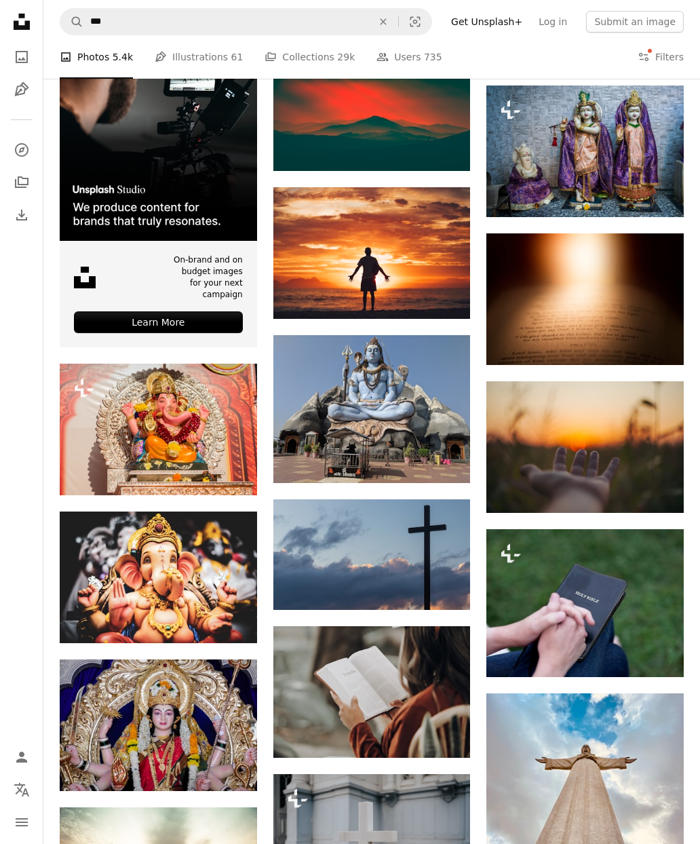
click at [370, 550] on img at bounding box center [373, 555] width 198 height 111
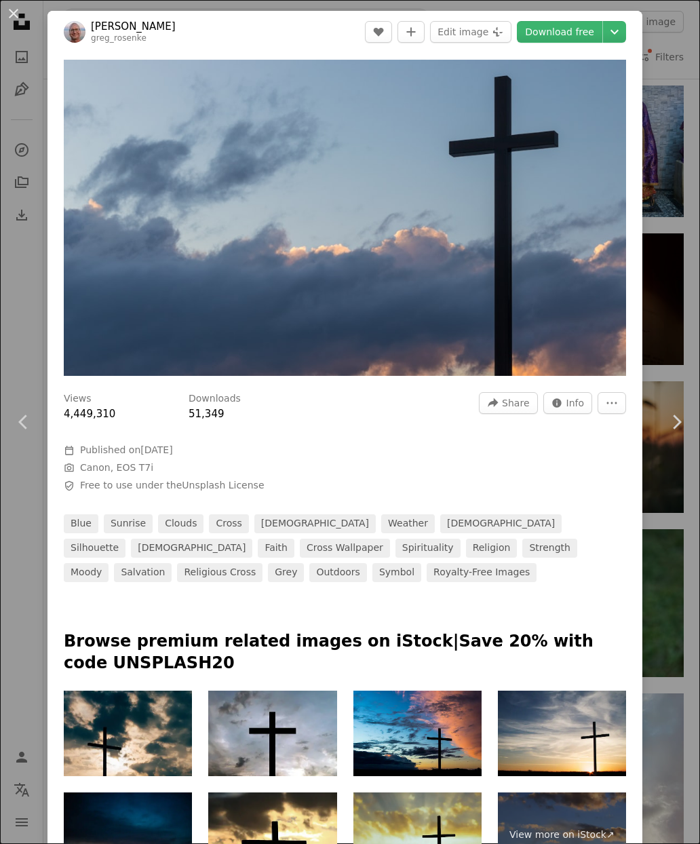
click at [263, 563] on link "religious cross" at bounding box center [220, 572] width 86 height 19
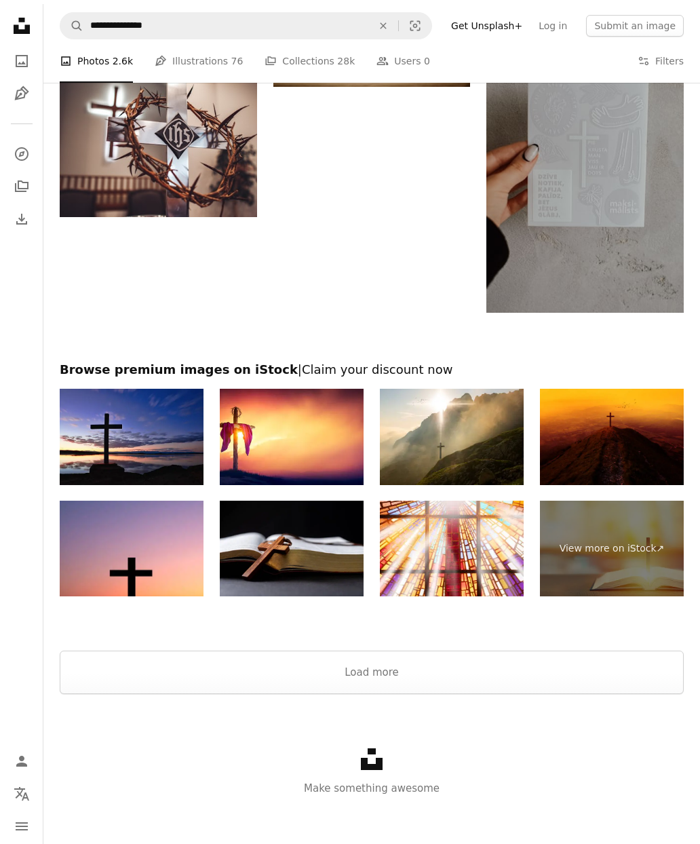
scroll to position [1641, 0]
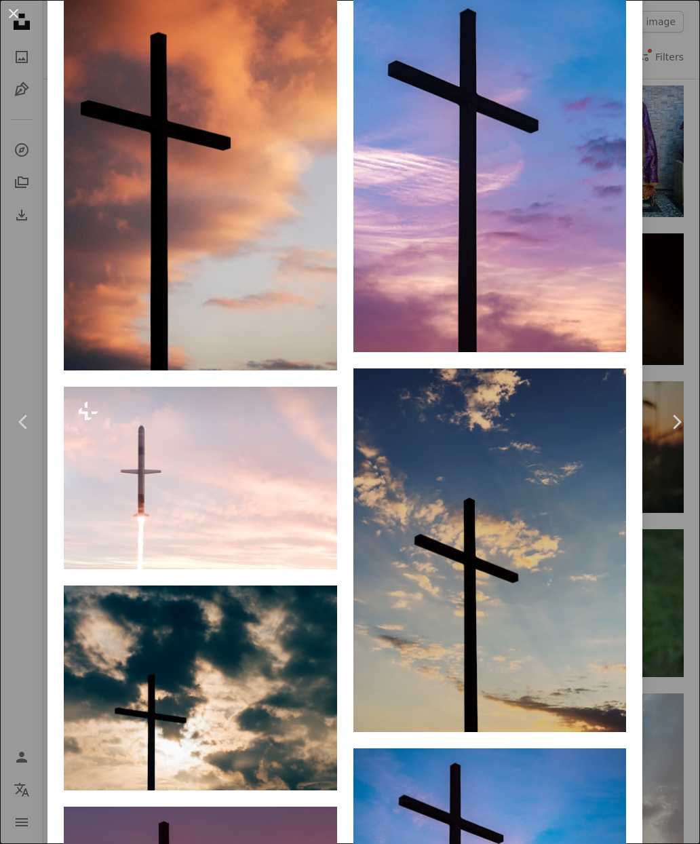
scroll to position [1035, 0]
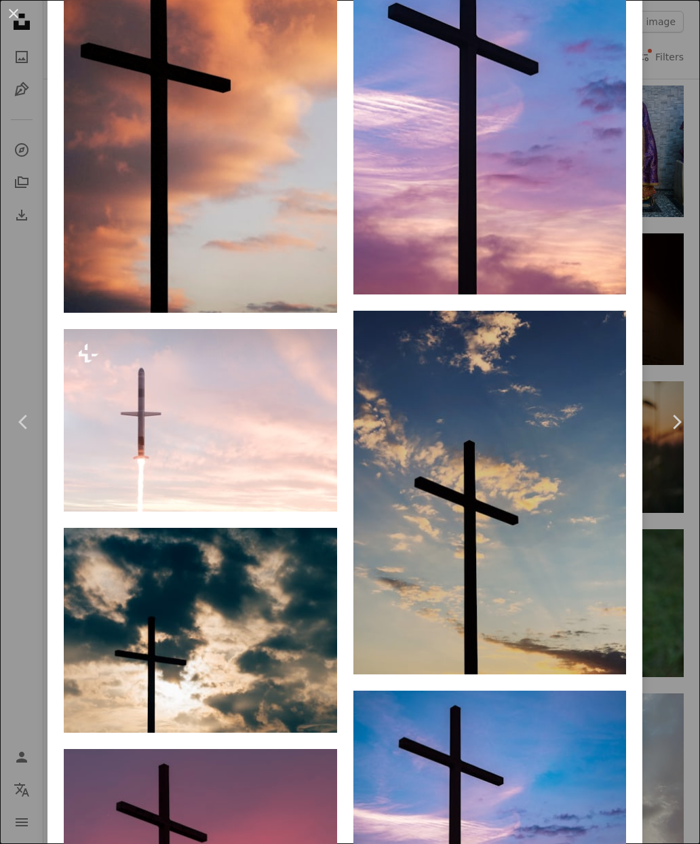
click at [19, 567] on div "An X shape Chevron left Chevron right [PERSON_NAME] greg_rosenke A heart A plus…" at bounding box center [350, 422] width 700 height 844
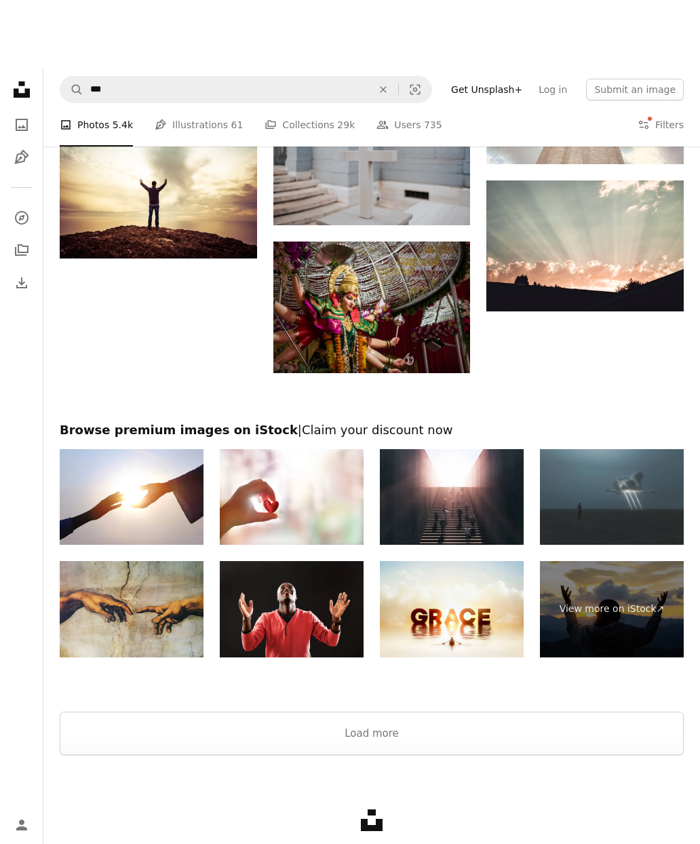
scroll to position [2249, 0]
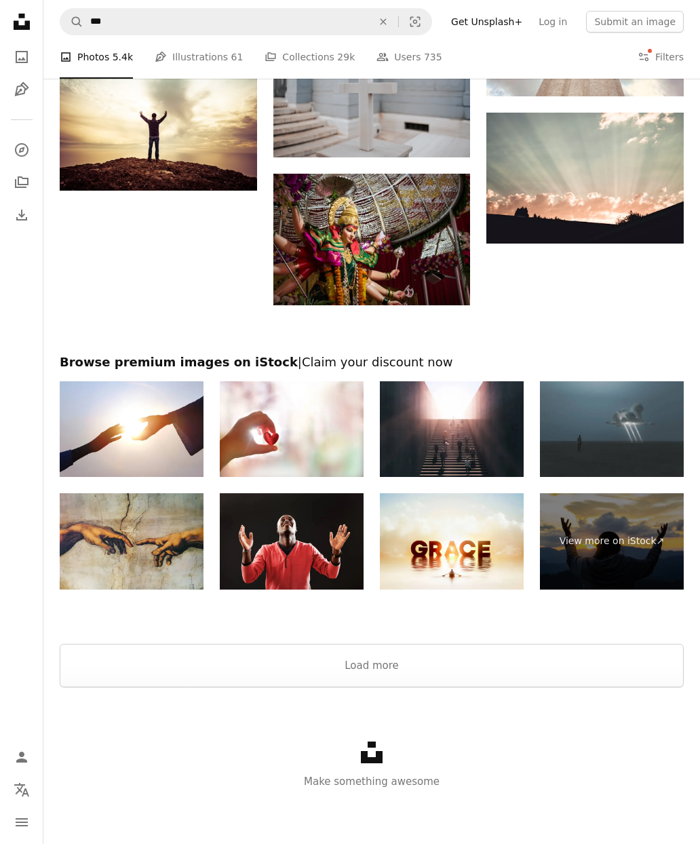
click at [406, 644] on button "Load more" at bounding box center [372, 665] width 624 height 43
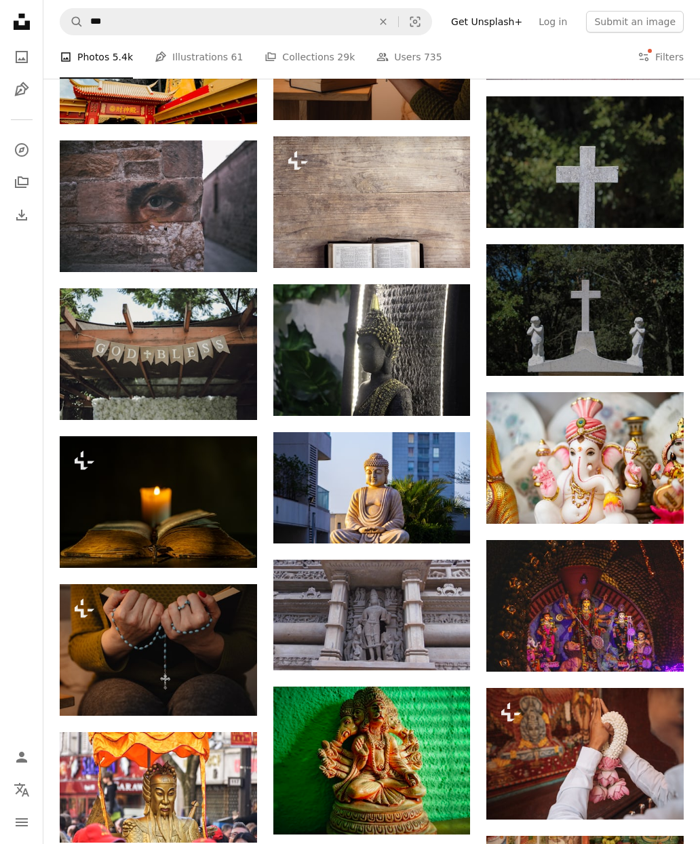
scroll to position [4241, 0]
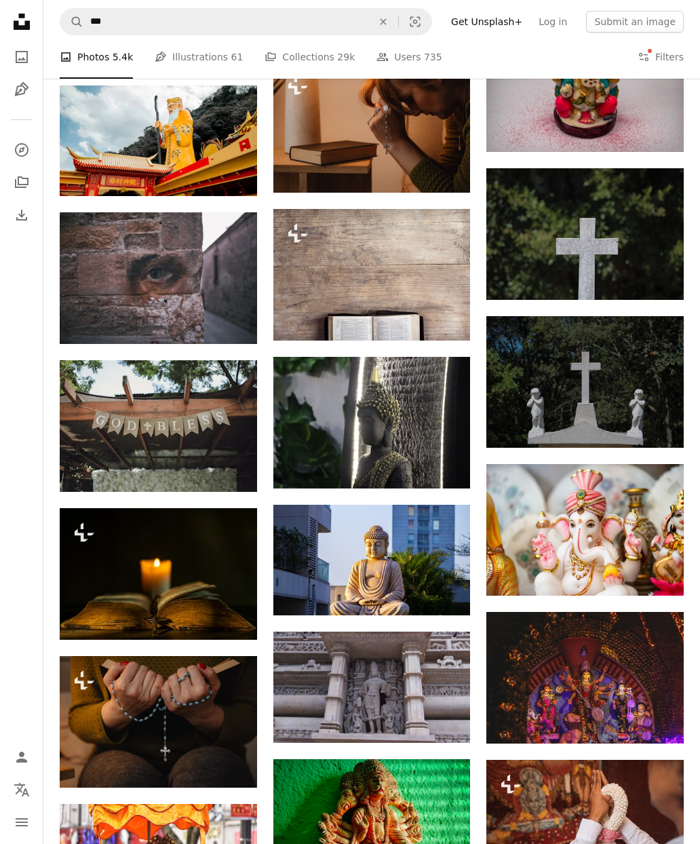
click at [398, 17] on icon "An X shape" at bounding box center [384, 21] width 30 height 11
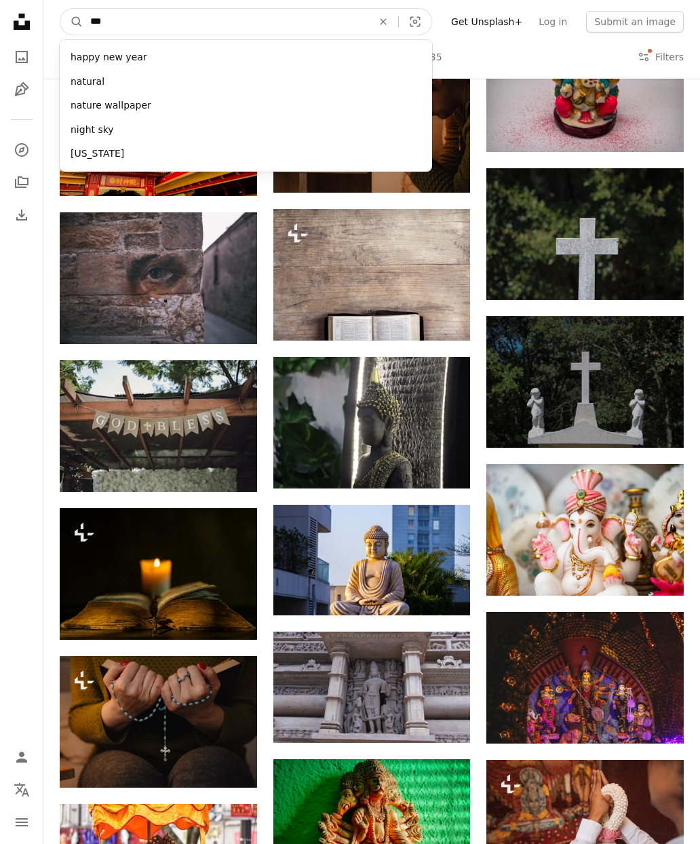
type input "****"
click at [72, 22] on button "A magnifying glass" at bounding box center [71, 22] width 23 height 26
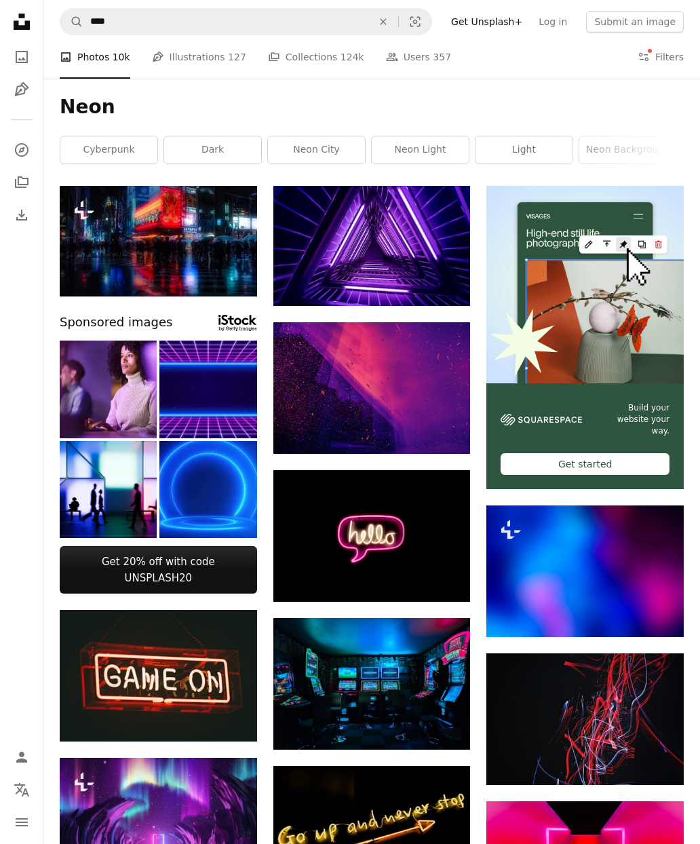
click at [365, 223] on img at bounding box center [373, 246] width 198 height 120
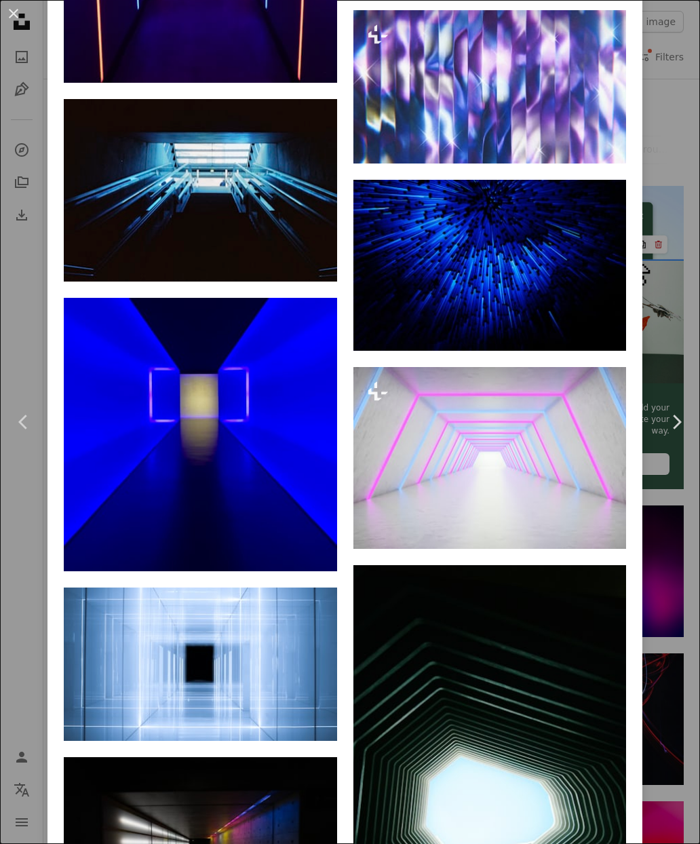
scroll to position [6890, 0]
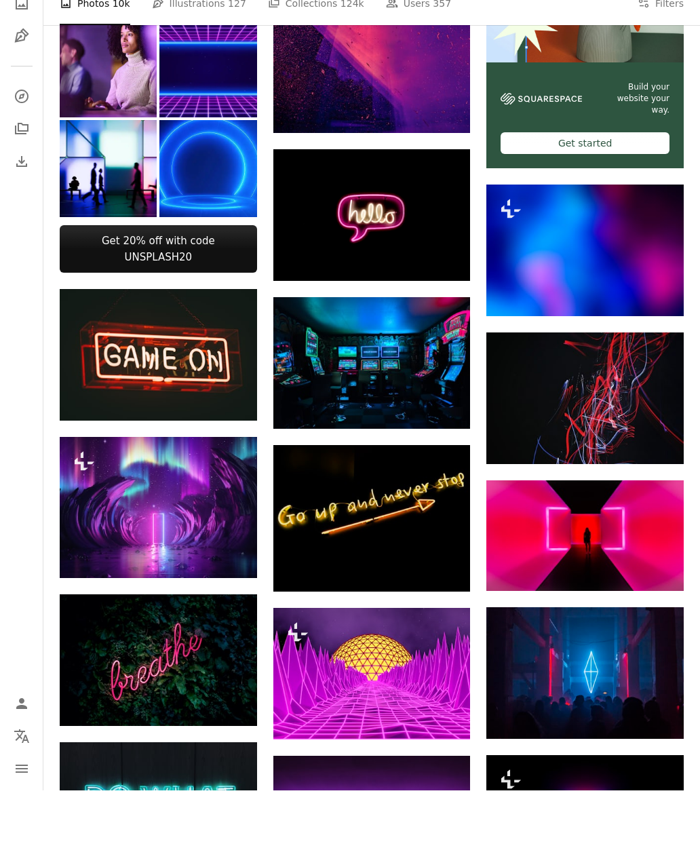
scroll to position [268, 0]
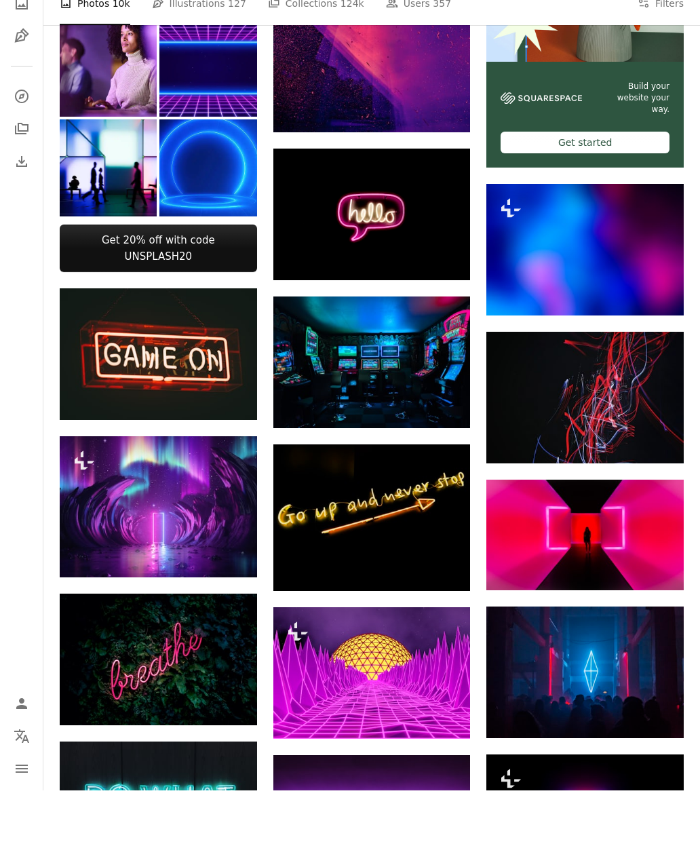
click at [589, 388] on img at bounding box center [586, 452] width 198 height 132
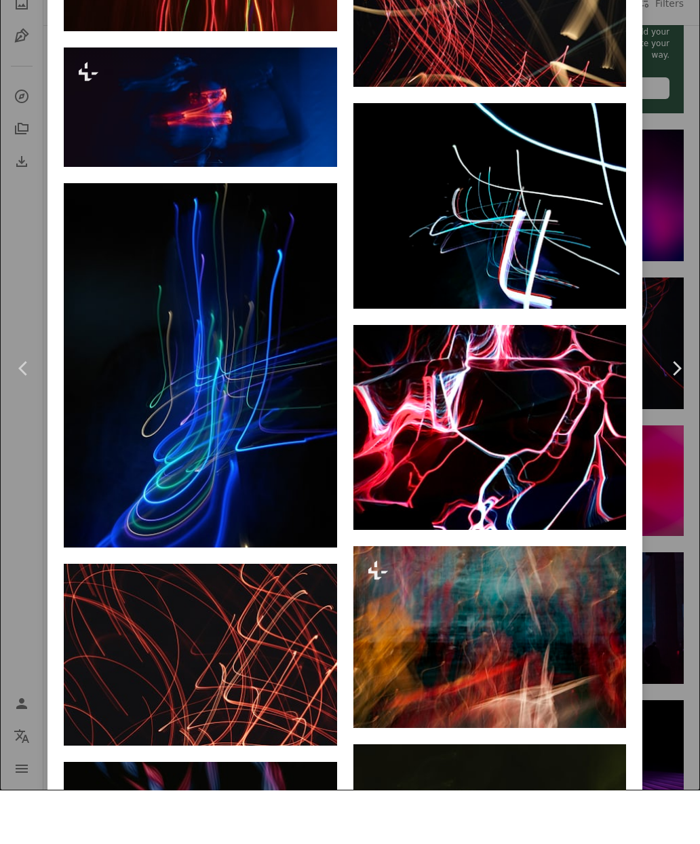
scroll to position [1681, 0]
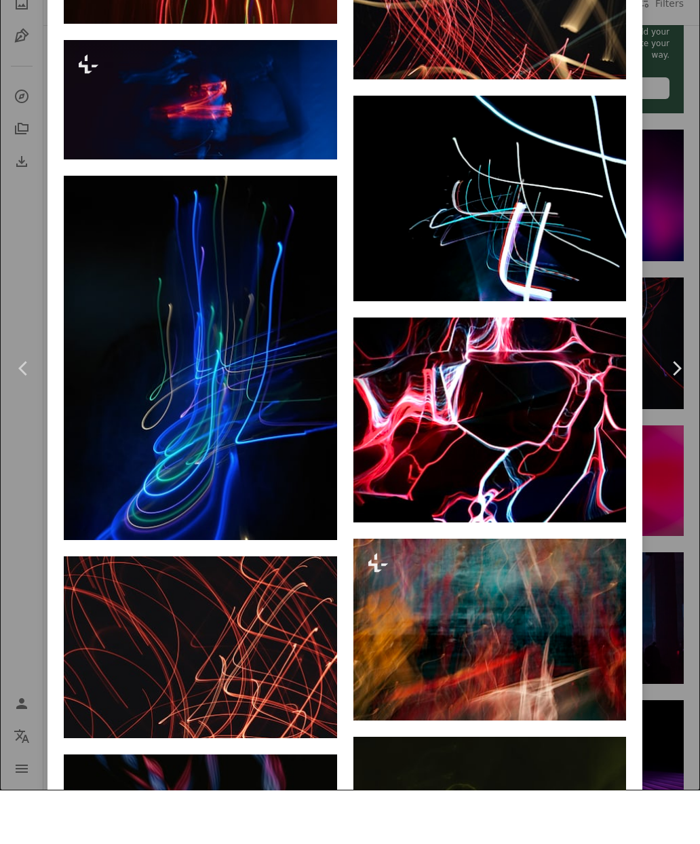
click at [22, 250] on div "An X shape Chevron left Chevron right [PERSON_NAME] danranwanghao A heart A plu…" at bounding box center [350, 422] width 700 height 844
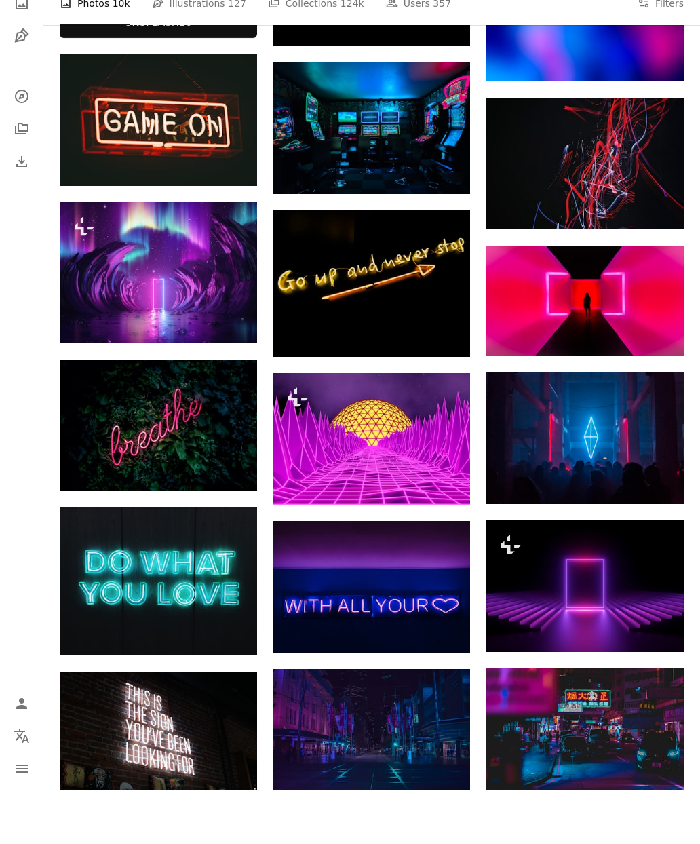
scroll to position [548, 0]
